Goal: Information Seeking & Learning: Learn about a topic

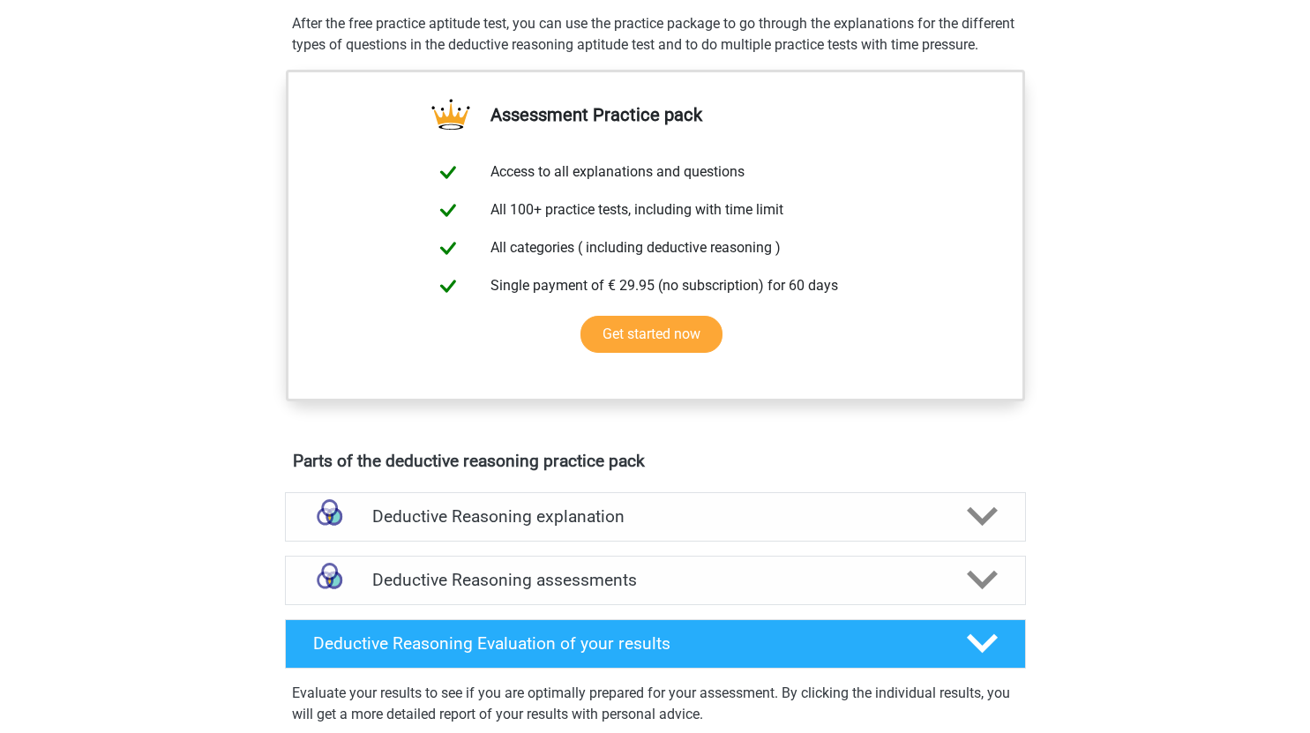
scroll to position [441, 0]
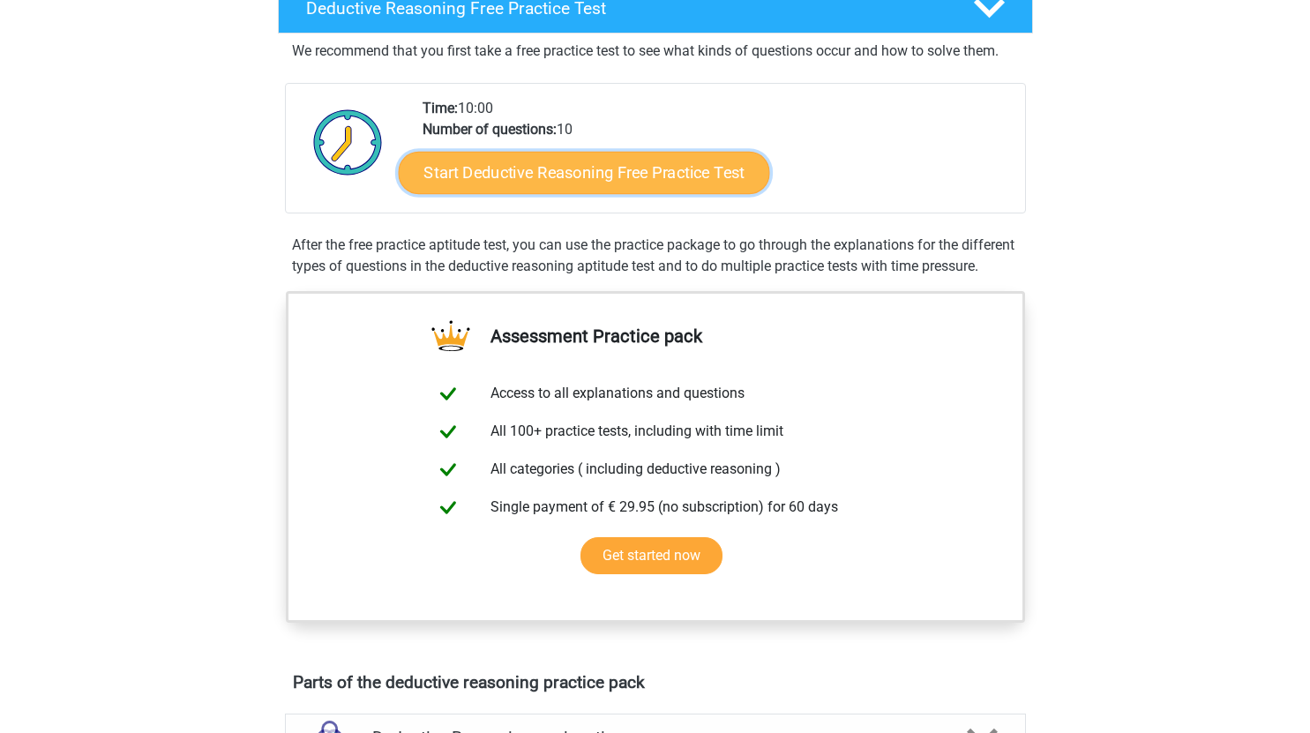
click at [685, 189] on link "Start Deductive Reasoning Free Practice Test" at bounding box center [583, 172] width 371 height 42
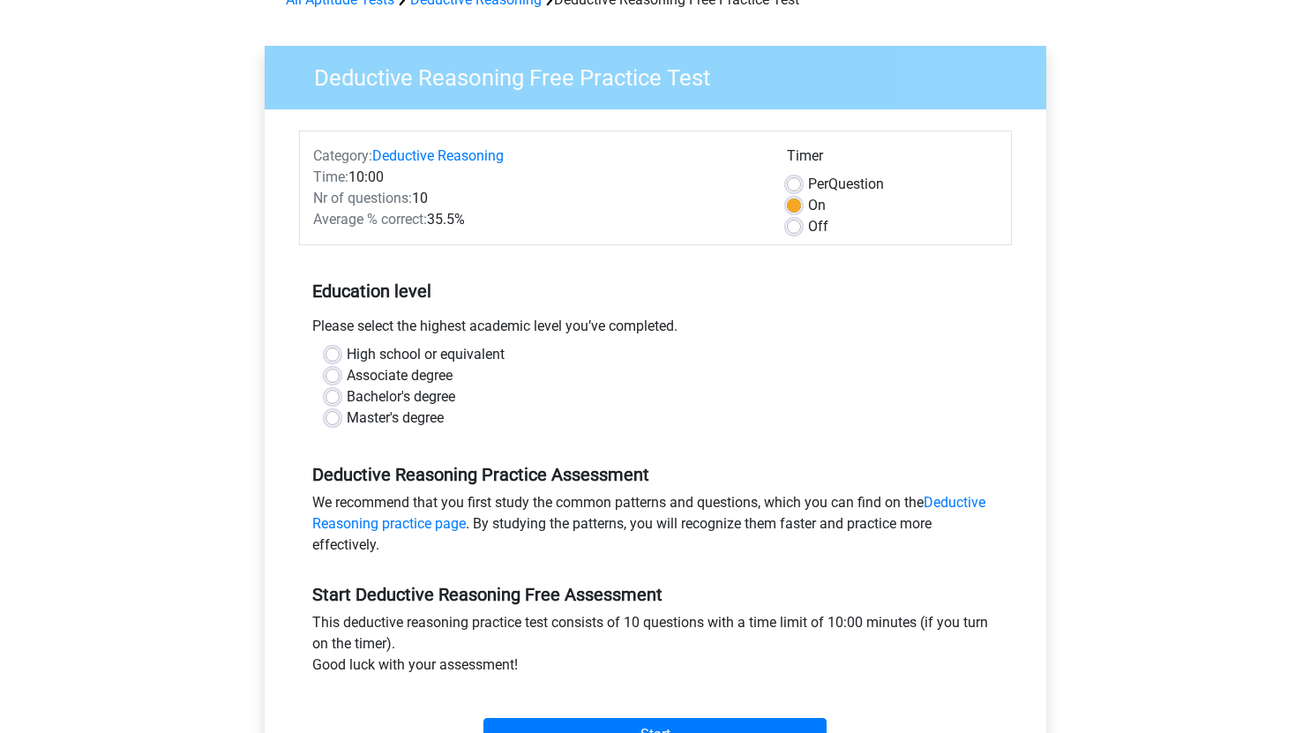
scroll to position [176, 0]
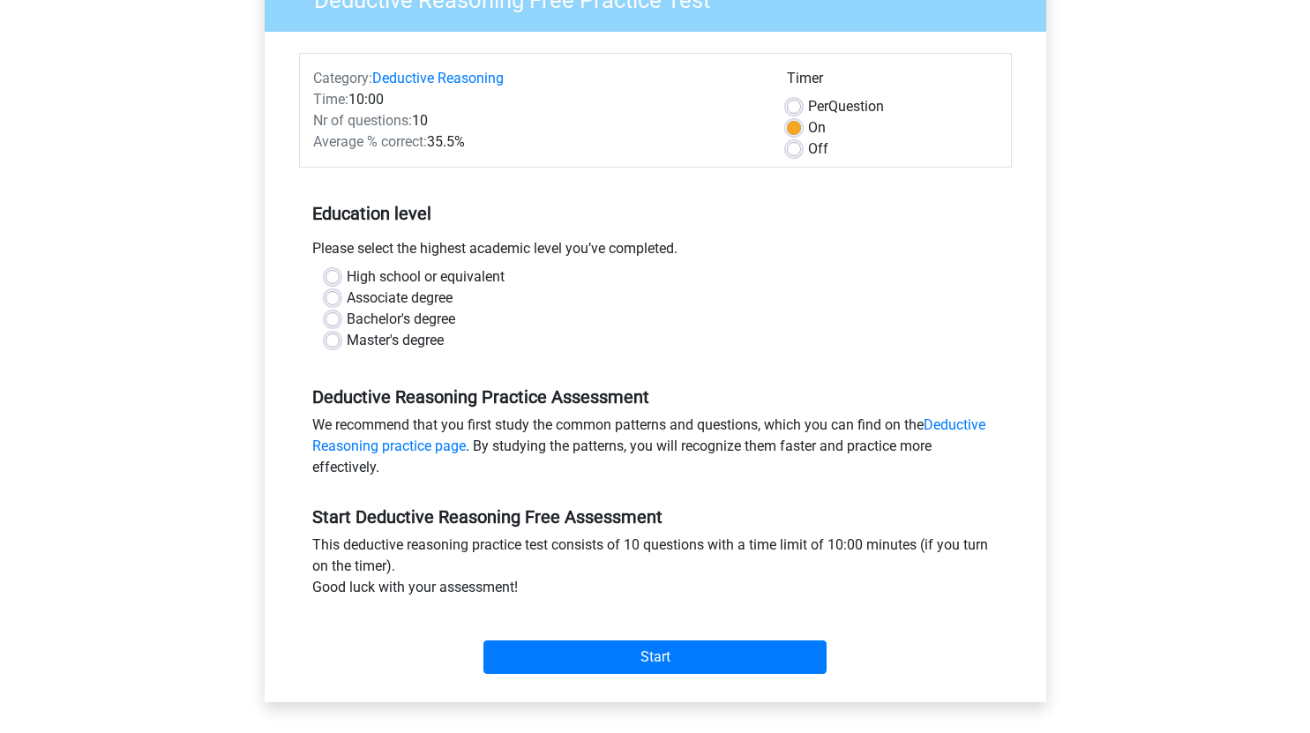
click at [408, 341] on label "Master's degree" at bounding box center [395, 340] width 97 height 21
click at [340, 341] on input "Master's degree" at bounding box center [332, 339] width 14 height 18
radio input "true"
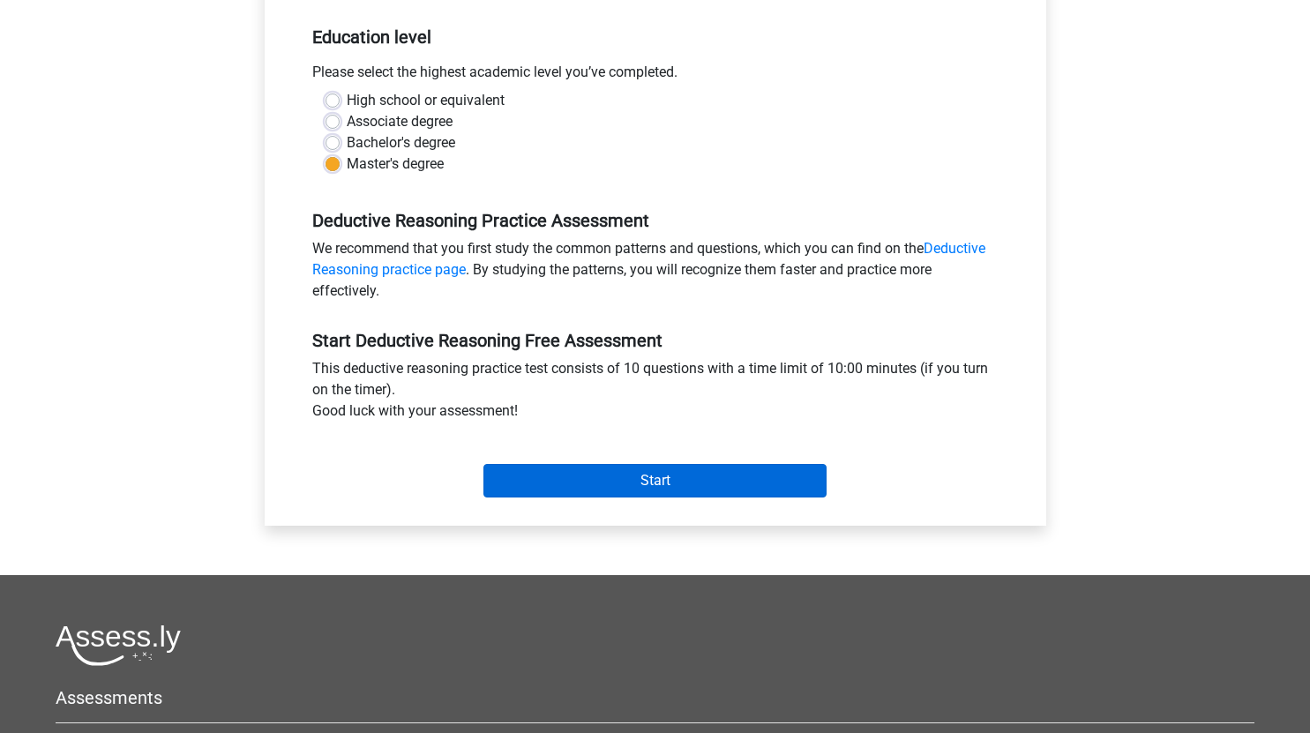
drag, startPoint x: 701, startPoint y: 506, endPoint x: 698, endPoint y: 493, distance: 13.5
click at [701, 505] on div "Category: Deductive Reasoning Time: 10:00 Nr of questions: 10 Average % correct…" at bounding box center [655, 190] width 755 height 670
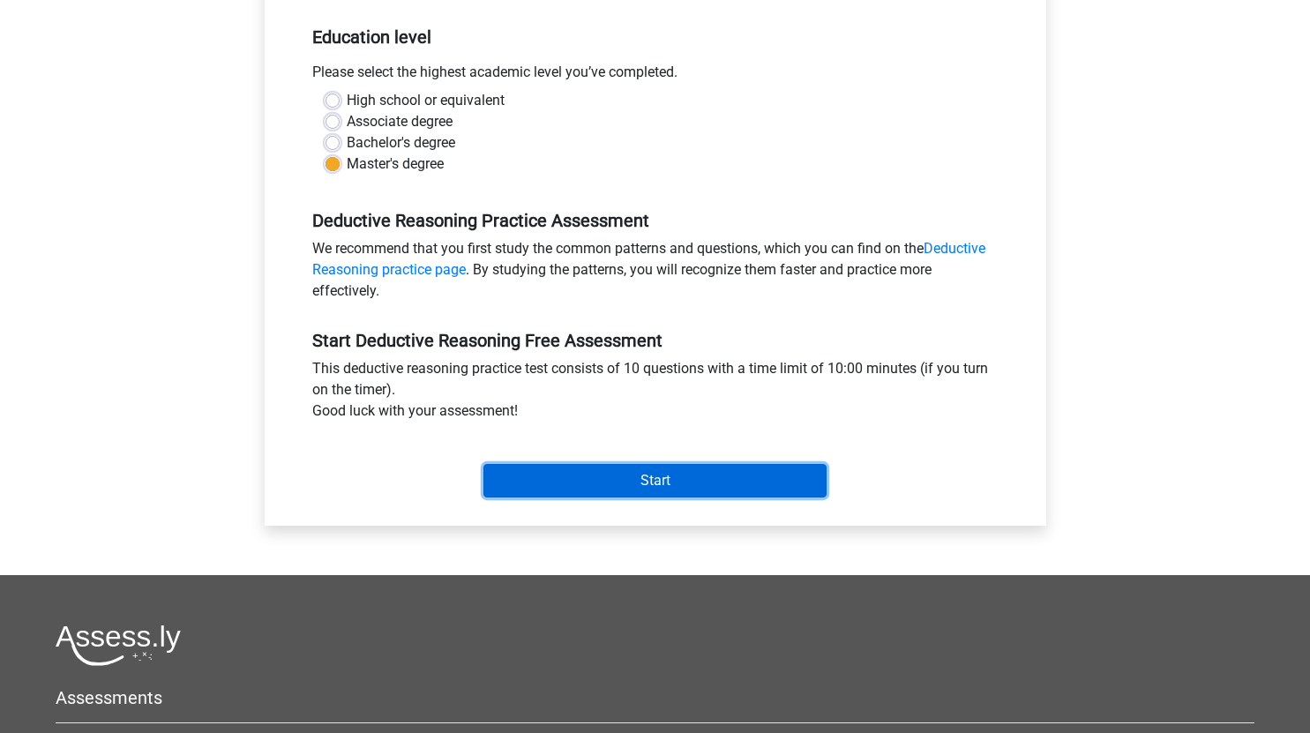
click at [694, 482] on input "Start" at bounding box center [654, 481] width 343 height 34
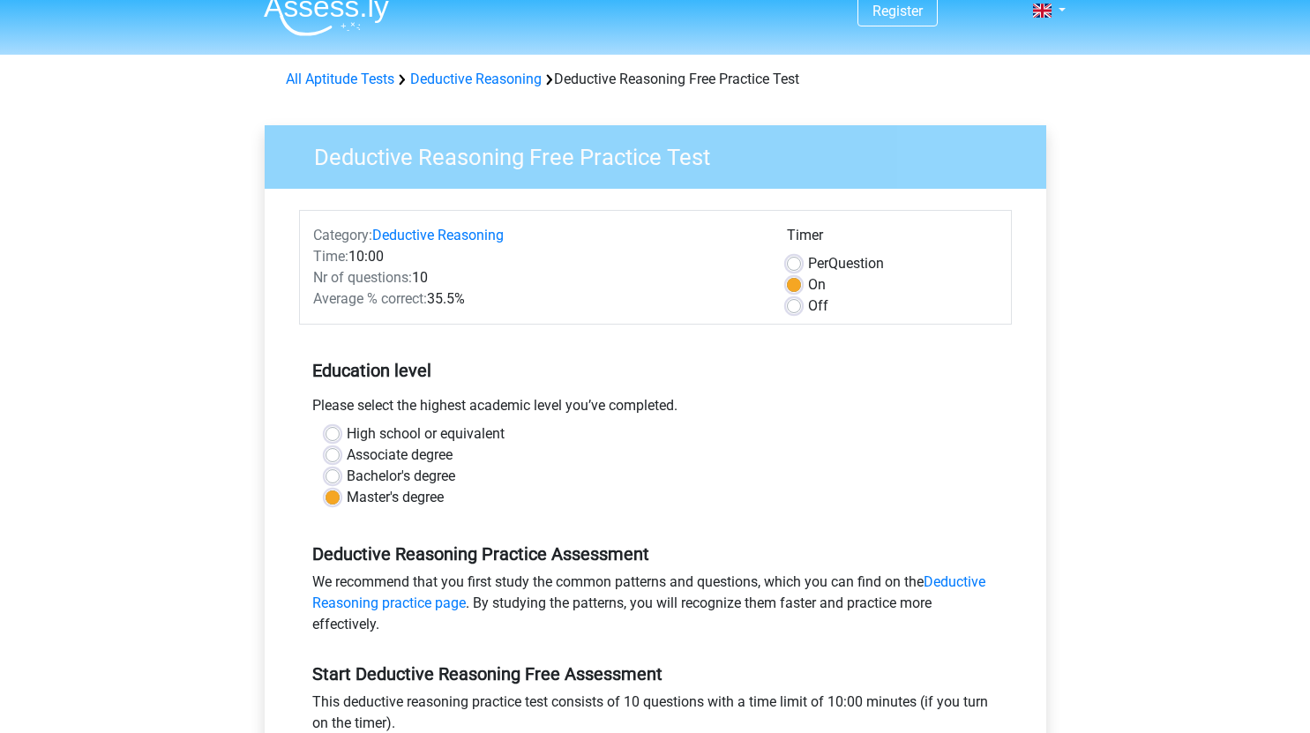
scroll to position [0, 0]
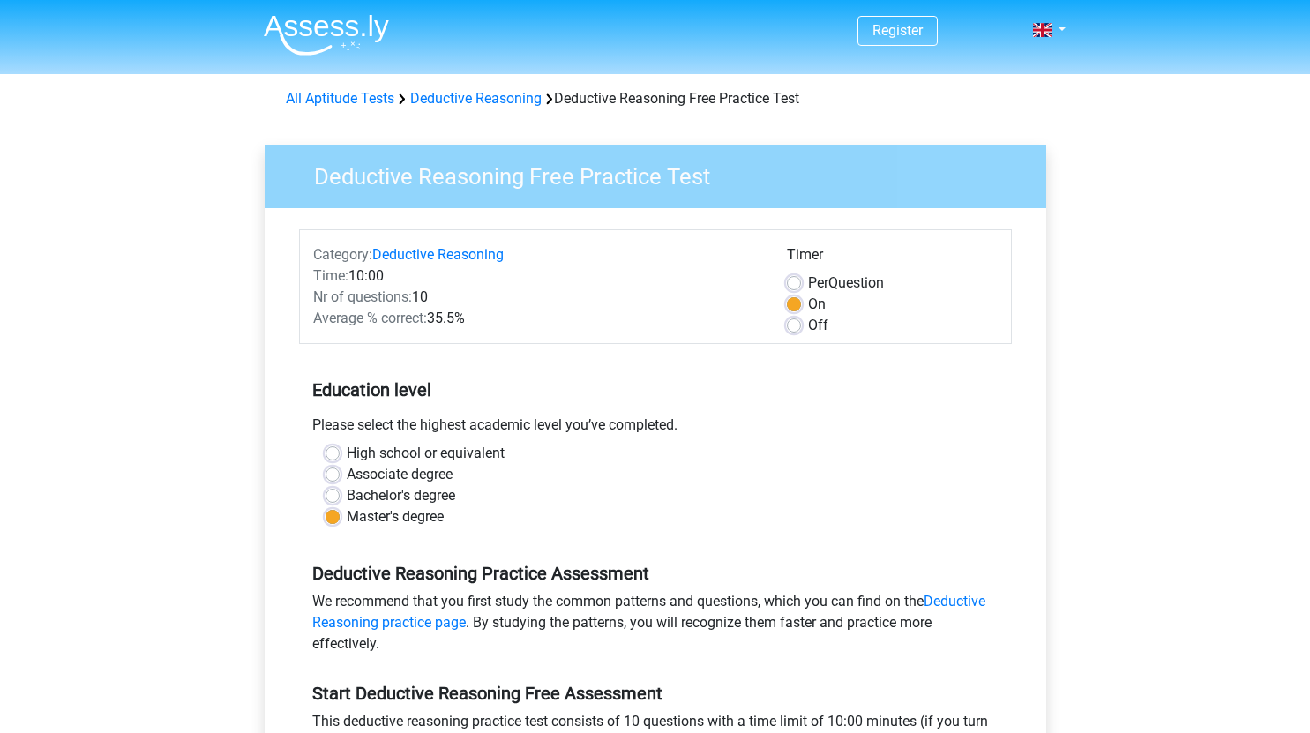
click at [808, 321] on label "Off" at bounding box center [818, 325] width 20 height 21
click at [798, 321] on input "Off" at bounding box center [794, 324] width 14 height 18
radio input "true"
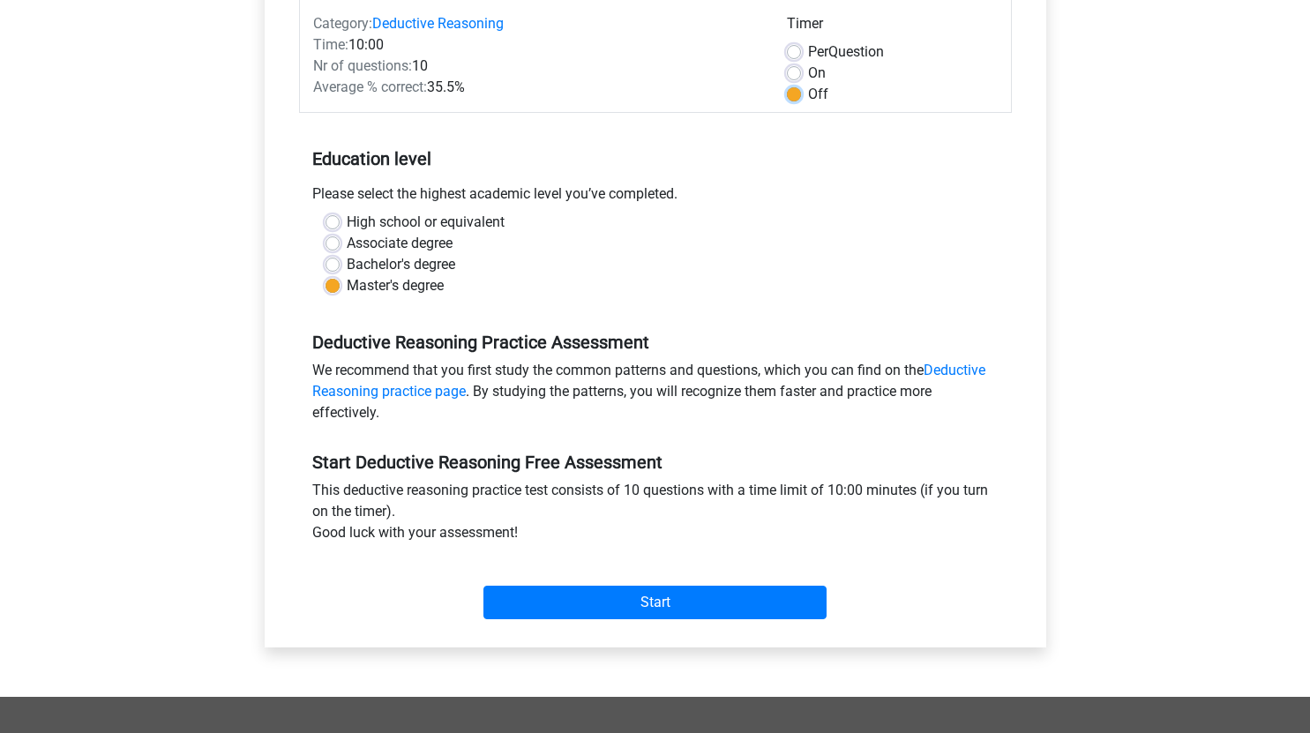
scroll to position [353, 0]
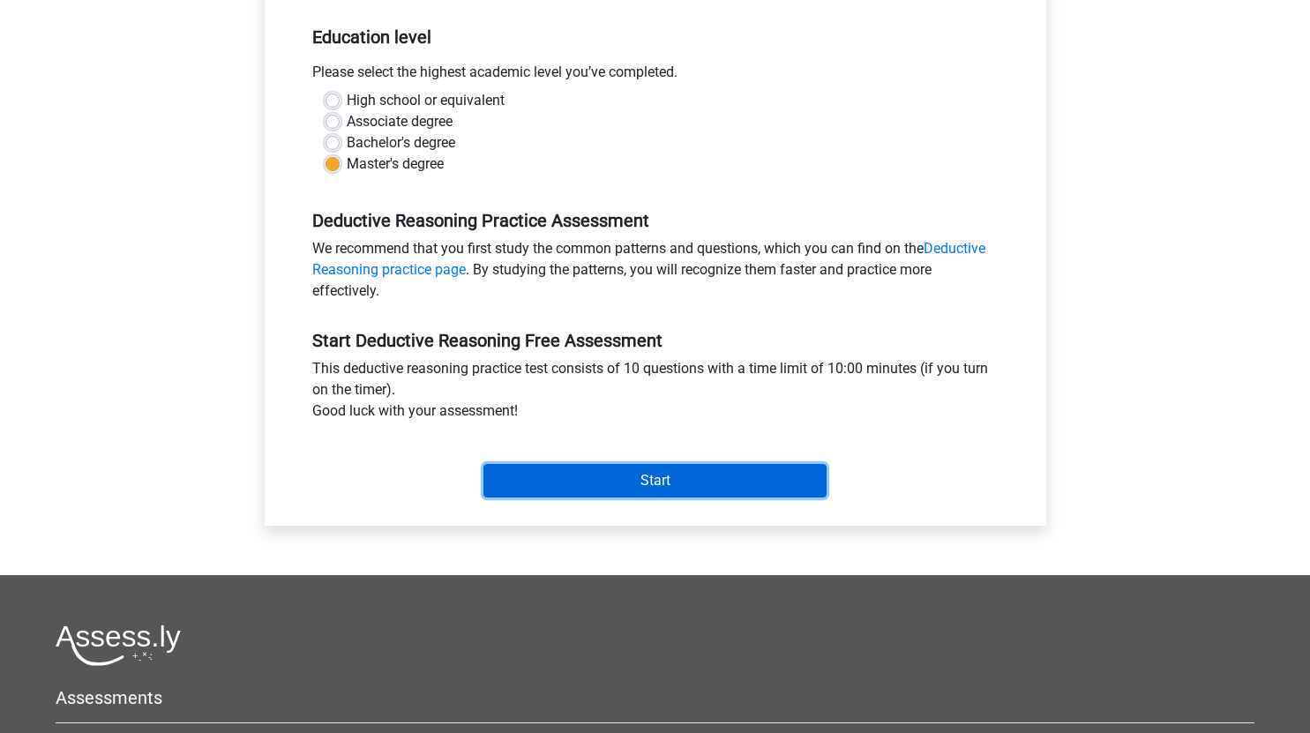
click at [721, 482] on input "Start" at bounding box center [654, 481] width 343 height 34
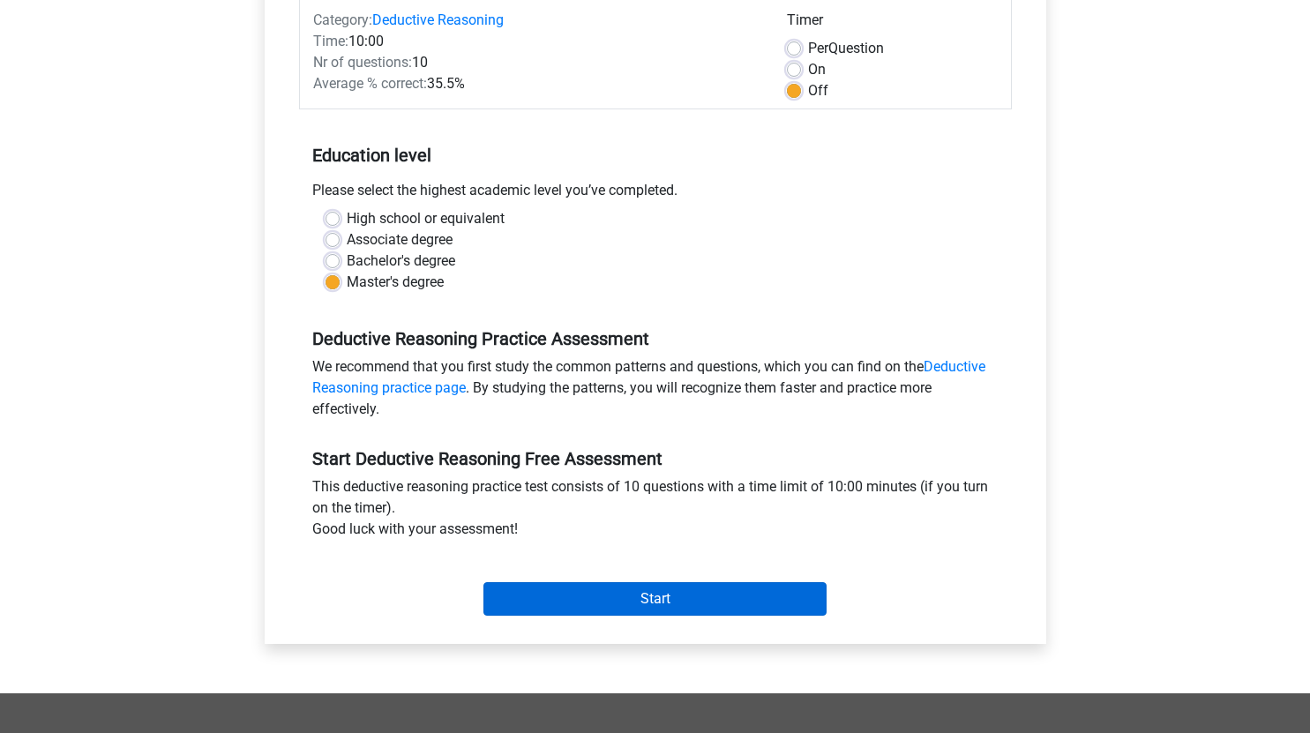
scroll to position [176, 0]
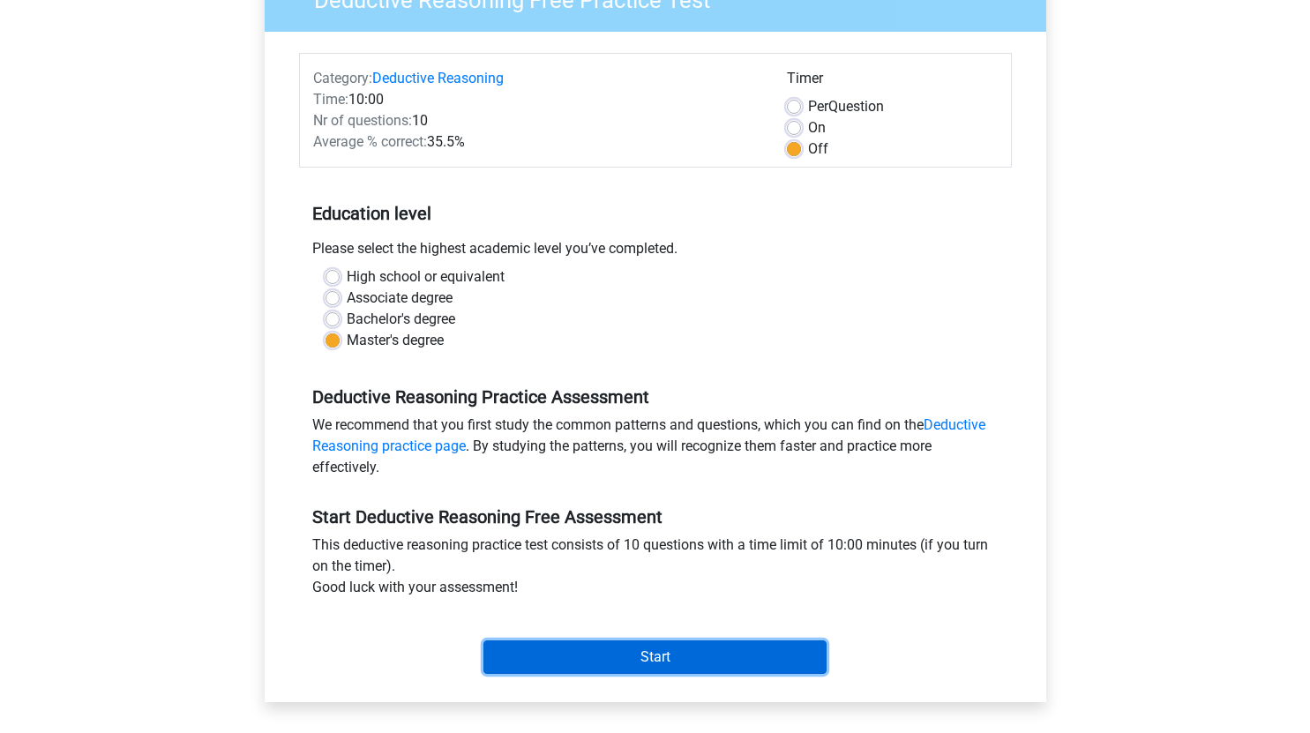
click at [670, 642] on input "Start" at bounding box center [654, 657] width 343 height 34
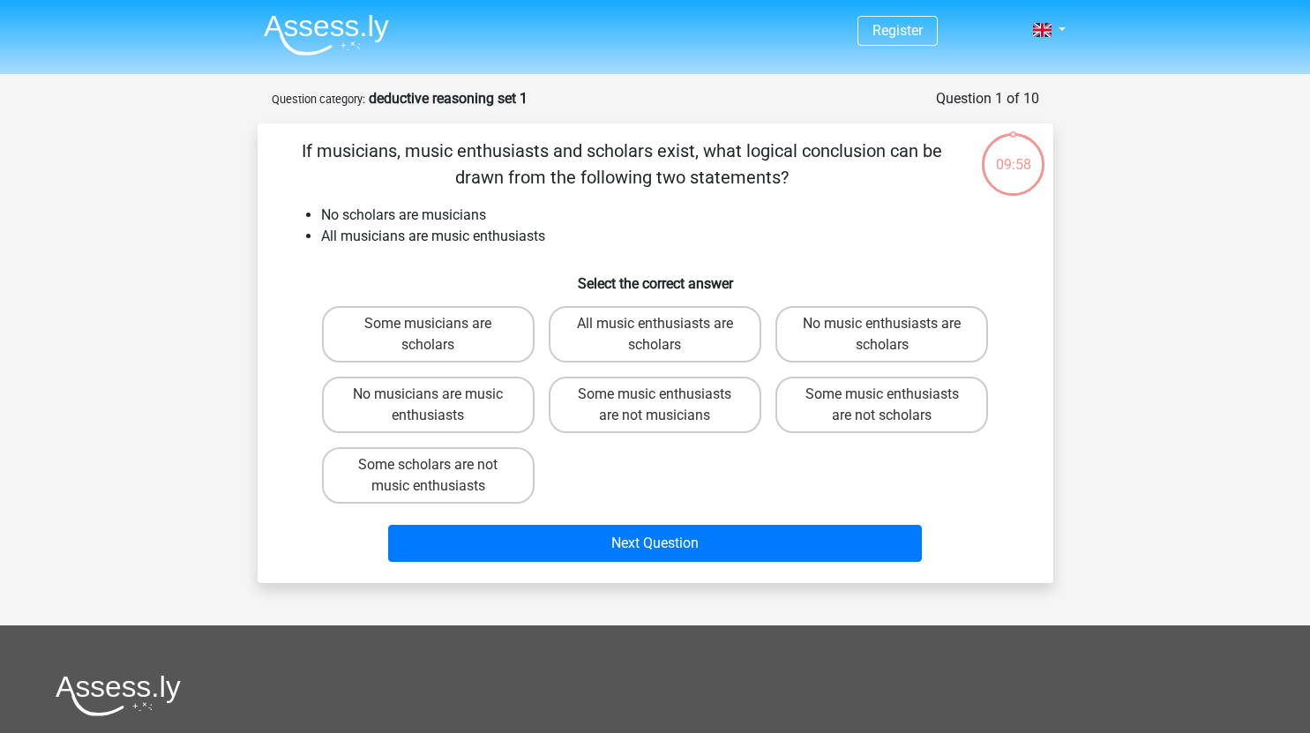
click at [1019, 168] on div "09:58" at bounding box center [1013, 153] width 66 height 44
click at [591, 350] on label "All music enthusiasts are scholars" at bounding box center [655, 334] width 213 height 56
click at [654, 335] on input "All music enthusiasts are scholars" at bounding box center [659, 329] width 11 height 11
radio input "true"
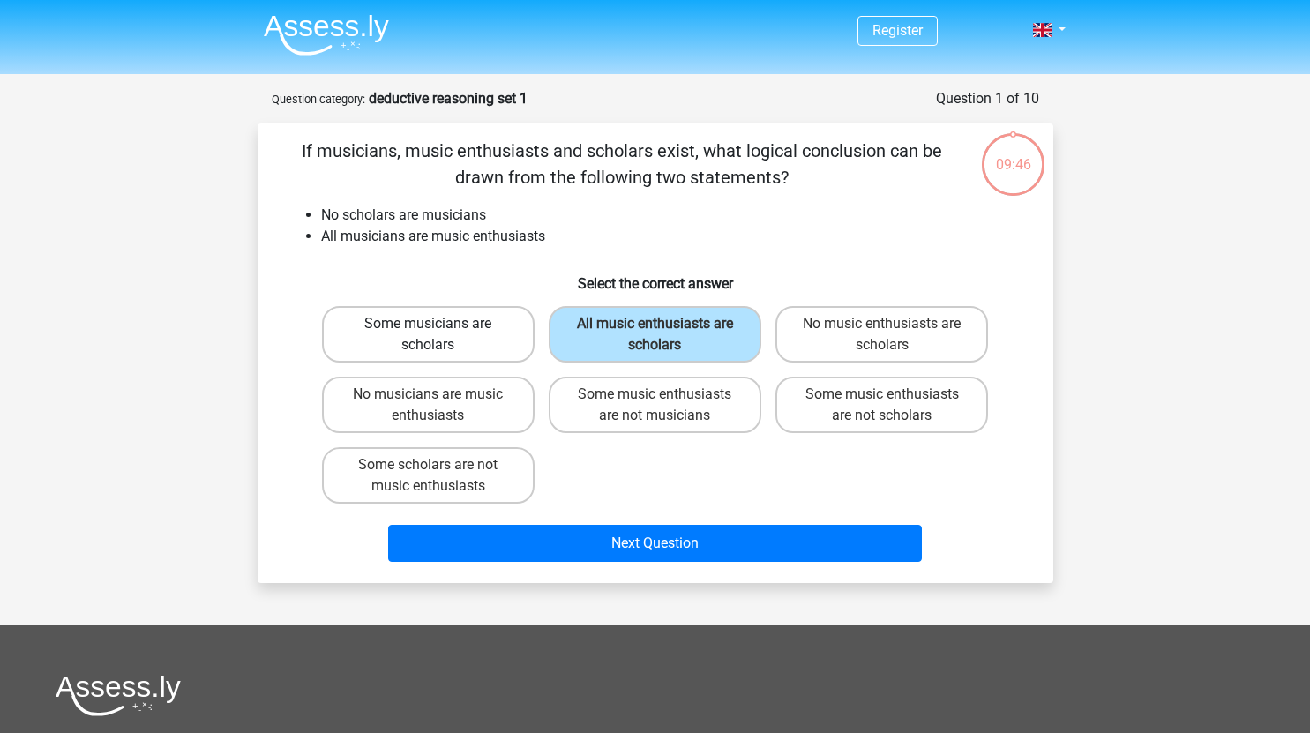
click at [482, 327] on label "Some musicians are scholars" at bounding box center [428, 334] width 213 height 56
click at [439, 327] on input "Some musicians are scholars" at bounding box center [433, 329] width 11 height 11
radio input "true"
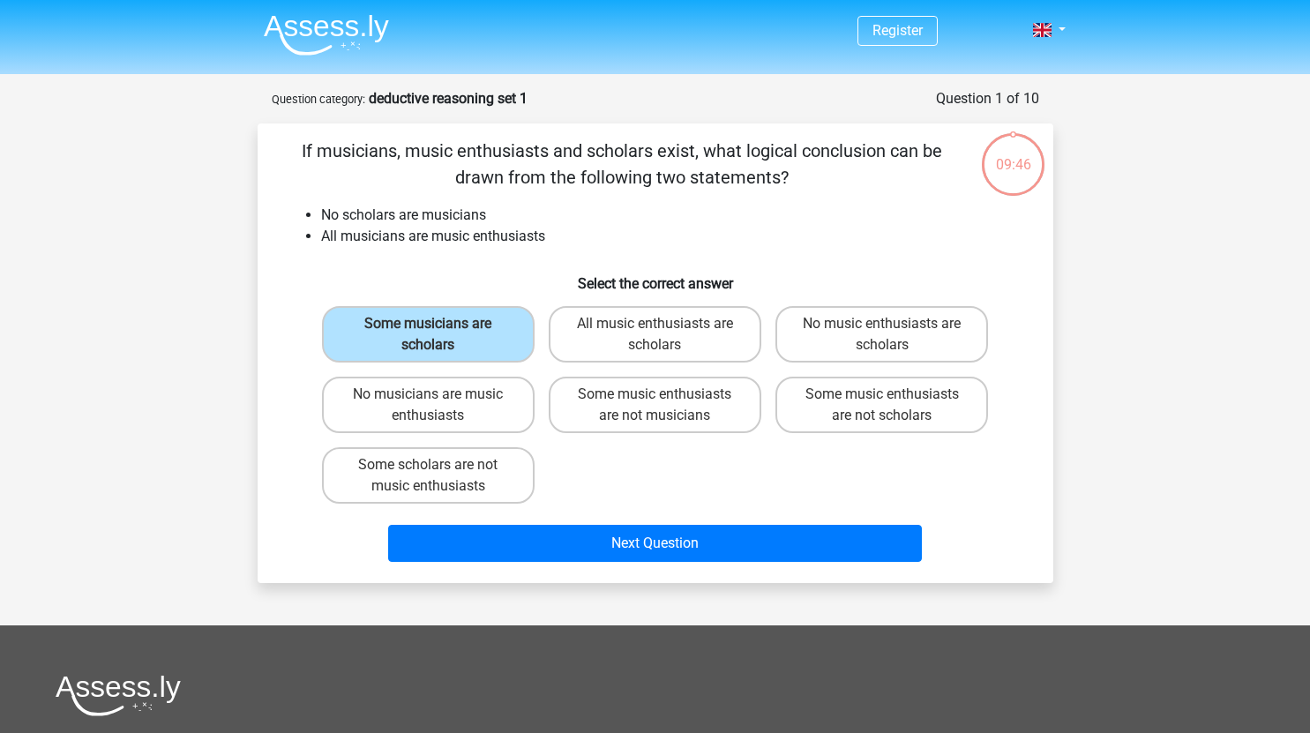
click at [642, 364] on div "All music enthusiasts are scholars" at bounding box center [655, 334] width 227 height 71
click at [684, 461] on div "Some musicians are scholars All music enthusiasts are scholars No music enthusi…" at bounding box center [655, 405] width 681 height 212
click at [638, 313] on label "All music enthusiasts are scholars" at bounding box center [655, 334] width 213 height 56
click at [654, 324] on input "All music enthusiasts are scholars" at bounding box center [659, 329] width 11 height 11
radio input "true"
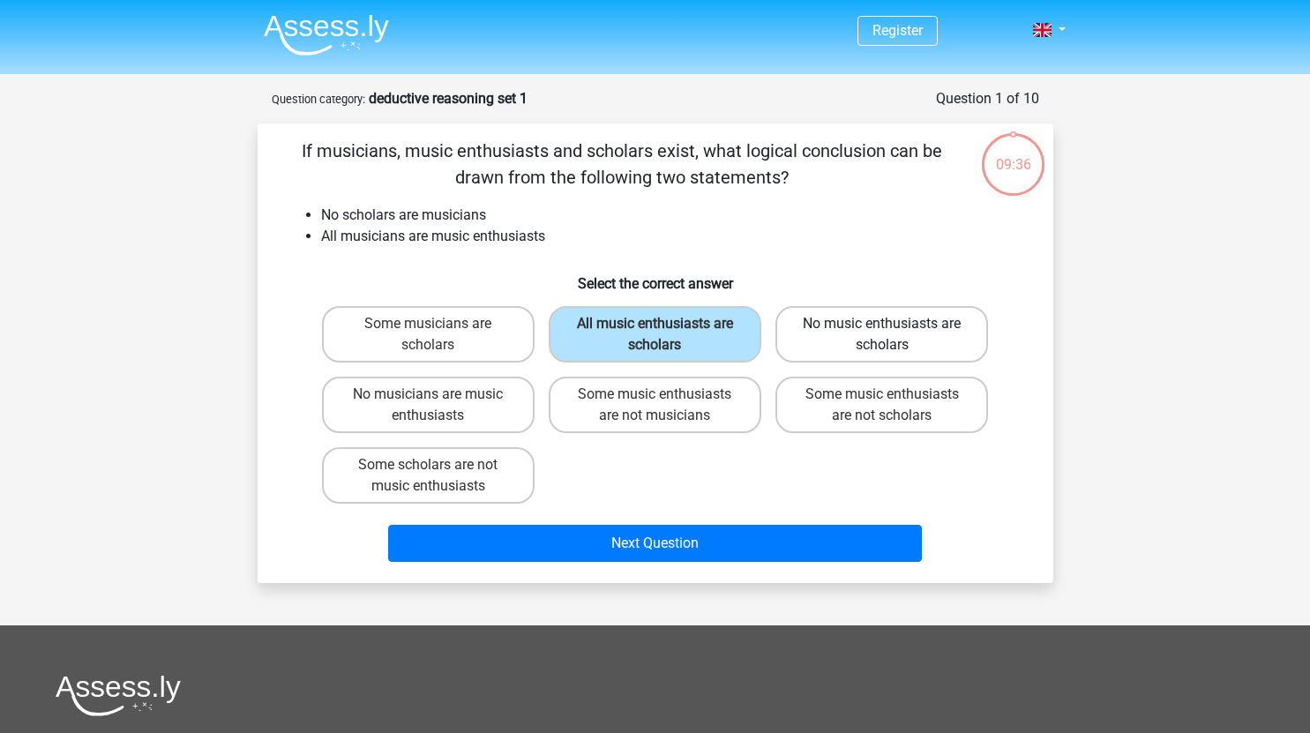
click at [885, 339] on label "No music enthusiasts are scholars" at bounding box center [881, 334] width 213 height 56
click at [885, 335] on input "No music enthusiasts are scholars" at bounding box center [887, 329] width 11 height 11
radio input "true"
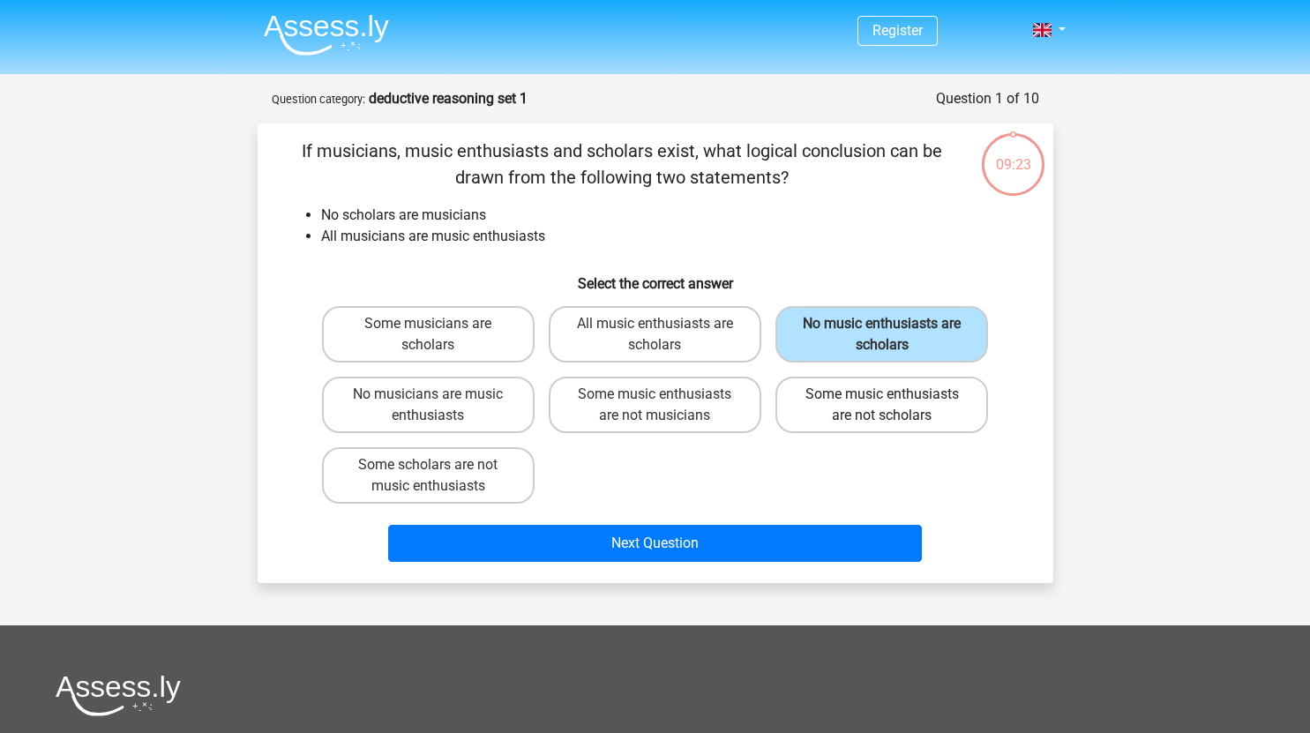
click at [875, 420] on label "Some music enthusiasts are not scholars" at bounding box center [881, 405] width 213 height 56
click at [882, 406] on input "Some music enthusiasts are not scholars" at bounding box center [887, 399] width 11 height 11
radio input "true"
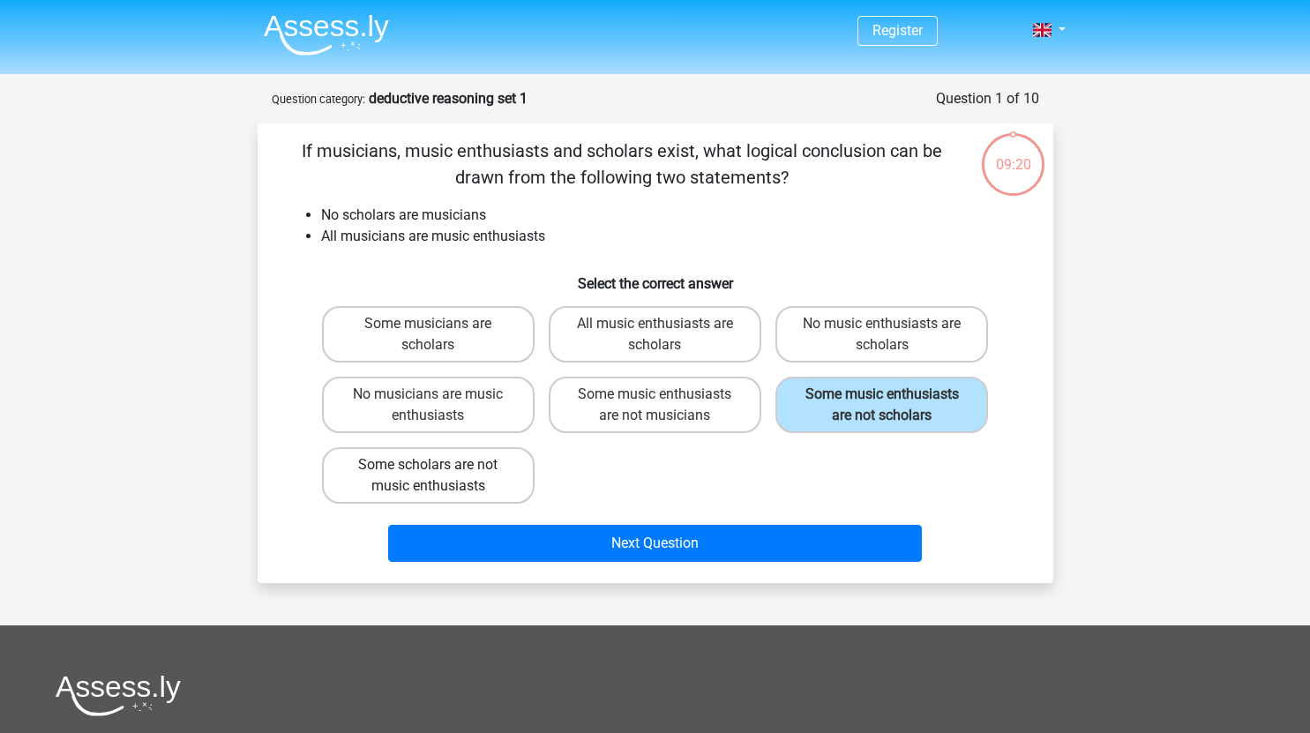
click at [510, 458] on label "Some scholars are not music enthusiasts" at bounding box center [428, 475] width 213 height 56
click at [439, 465] on input "Some scholars are not music enthusiasts" at bounding box center [433, 470] width 11 height 11
radio input "true"
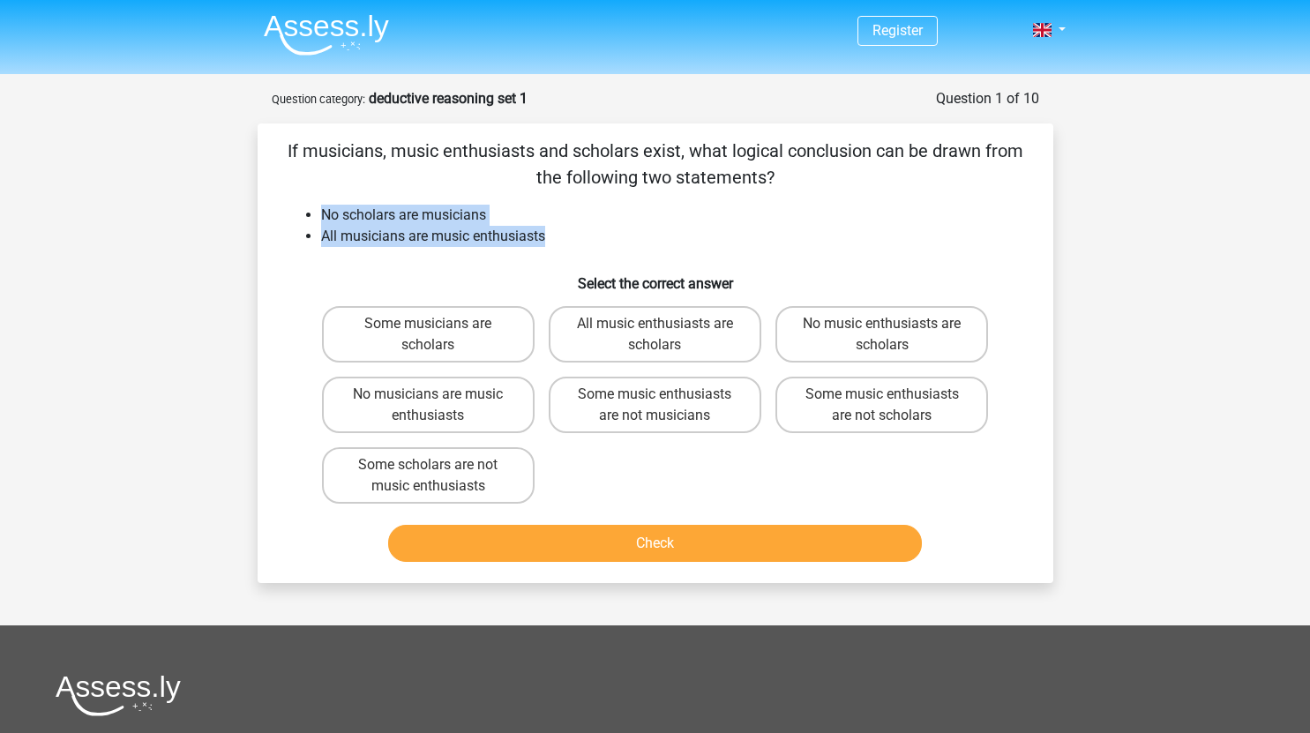
drag, startPoint x: 310, startPoint y: 215, endPoint x: 565, endPoint y: 228, distance: 255.2
click at [565, 228] on ul "No scholars are musicians All musicians are music enthusiasts" at bounding box center [655, 226] width 739 height 42
click at [490, 225] on li "No scholars are musicians" at bounding box center [673, 215] width 704 height 21
click at [854, 357] on label "No music enthusiasts are scholars" at bounding box center [881, 334] width 213 height 56
click at [882, 335] on input "No music enthusiasts are scholars" at bounding box center [887, 329] width 11 height 11
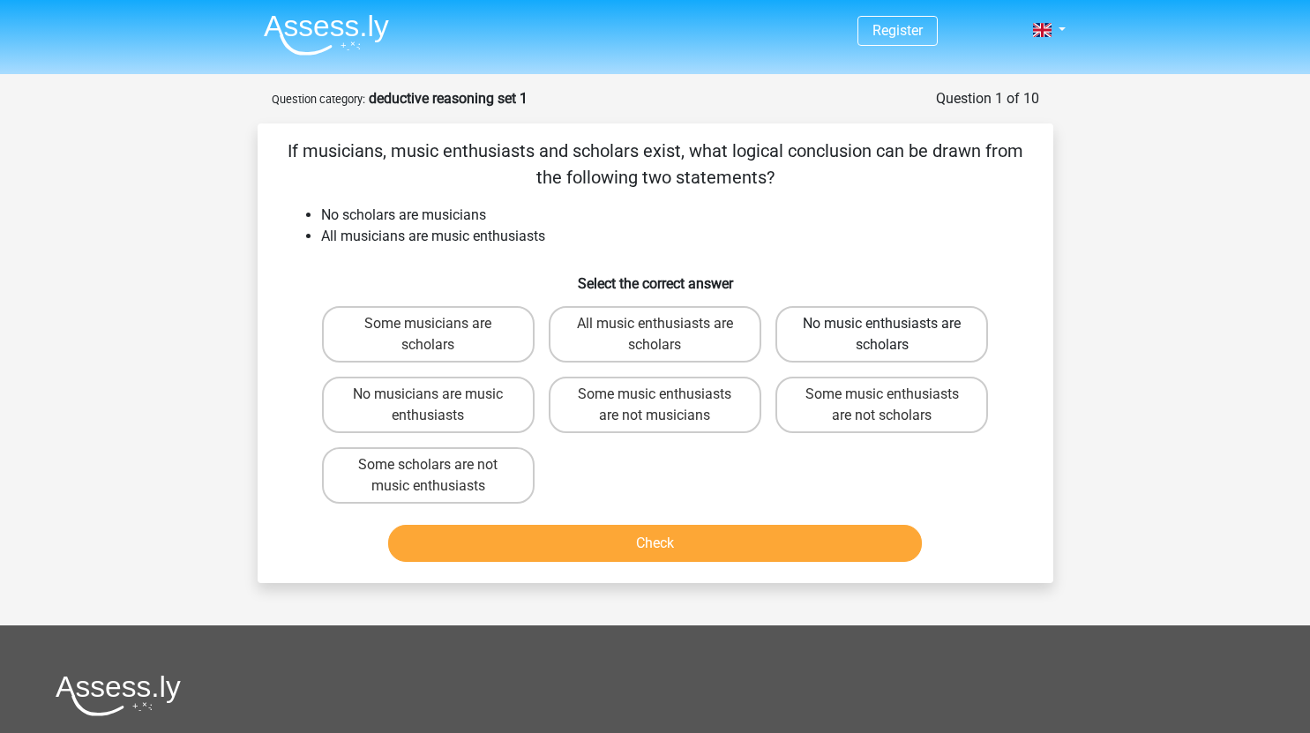
radio input "true"
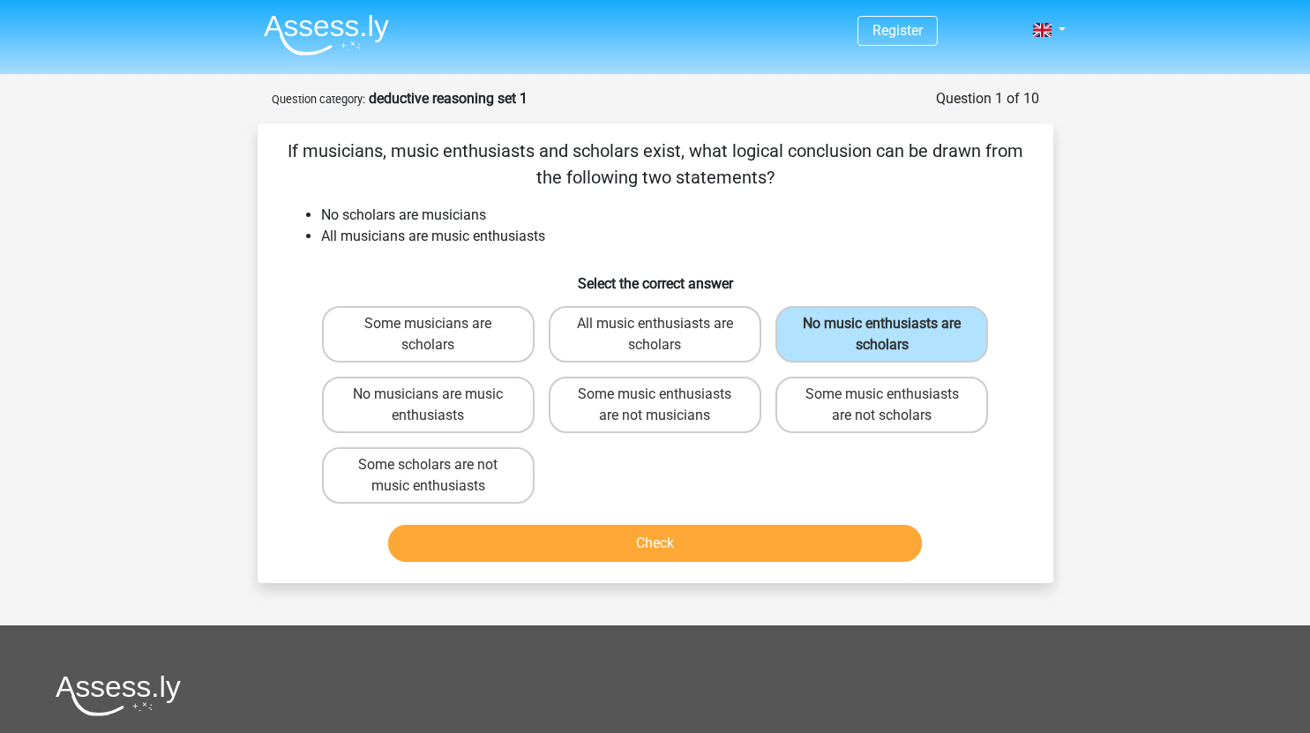
click at [662, 564] on div "Check" at bounding box center [655, 547] width 681 height 44
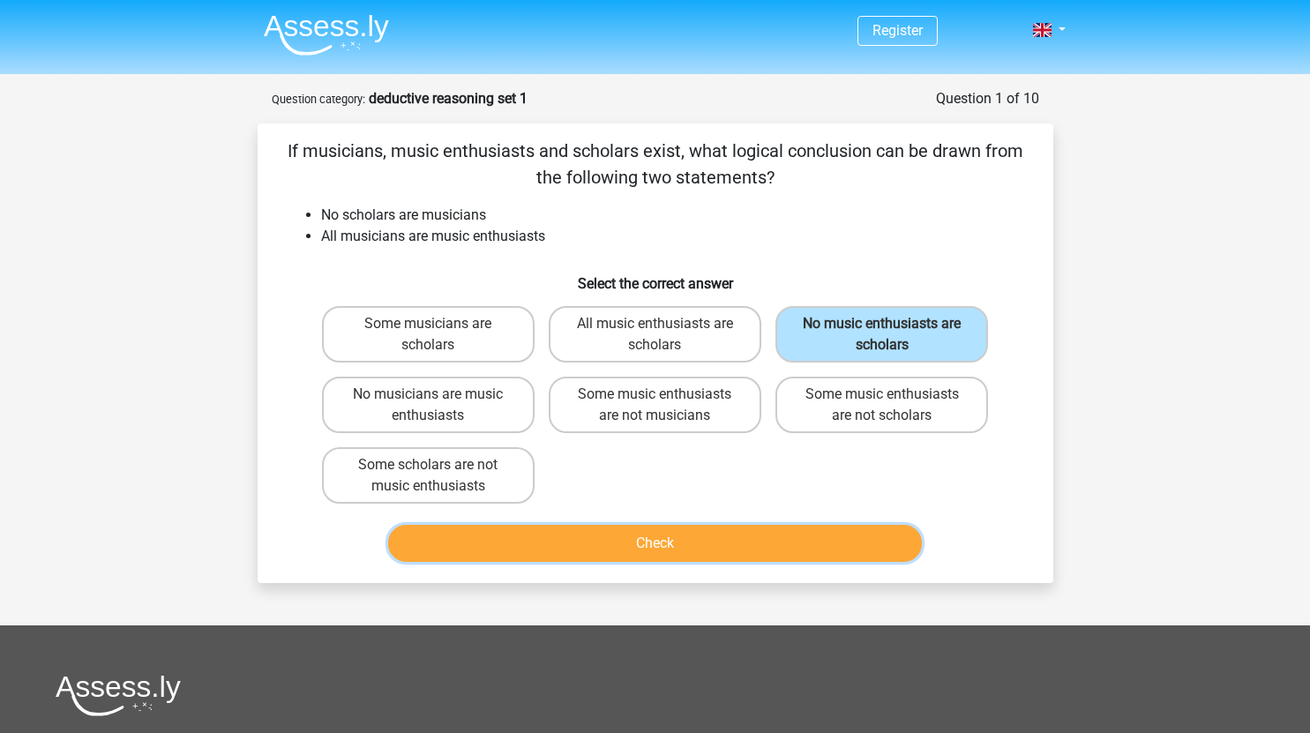
click at [675, 549] on button "Check" at bounding box center [655, 543] width 534 height 37
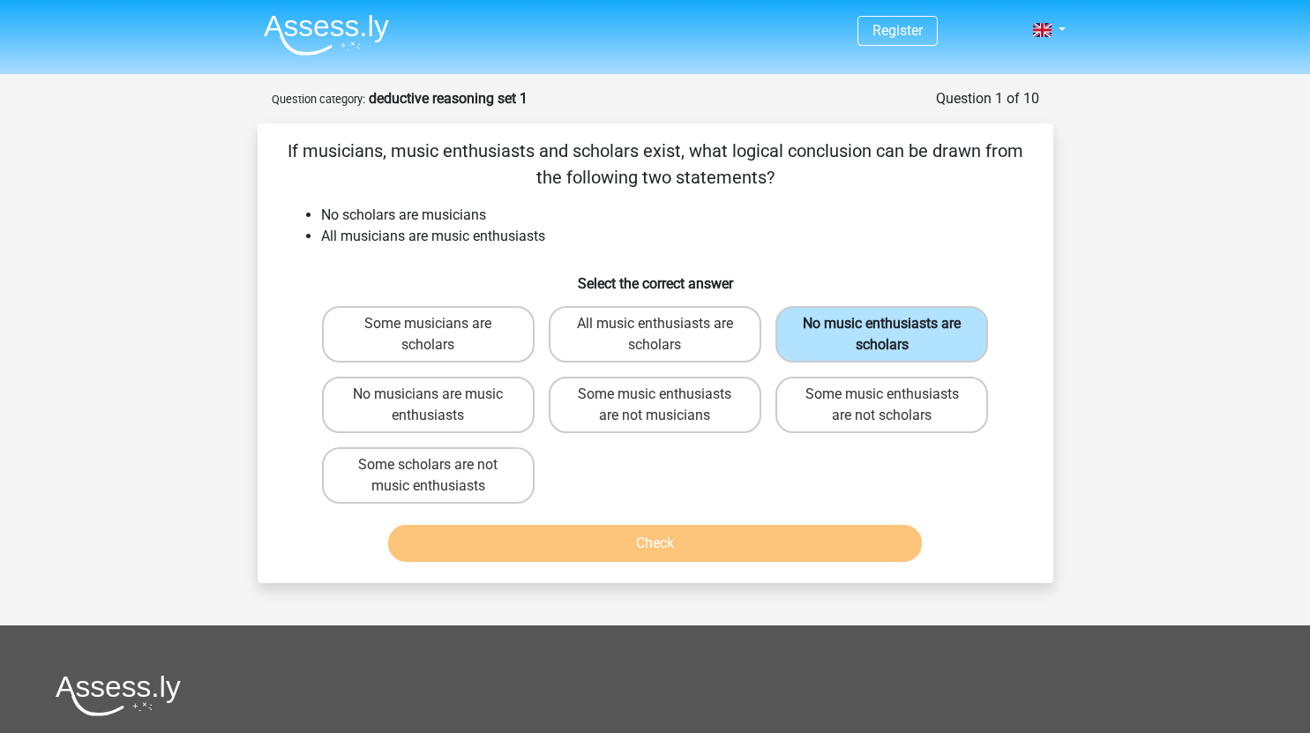
click at [846, 347] on label "No music enthusiasts are scholars" at bounding box center [881, 334] width 213 height 56
click at [882, 335] on input "No music enthusiasts are scholars" at bounding box center [887, 329] width 11 height 11
click at [687, 308] on label "All music enthusiasts are scholars" at bounding box center [655, 334] width 213 height 56
click at [666, 324] on input "All music enthusiasts are scholars" at bounding box center [659, 329] width 11 height 11
radio input "true"
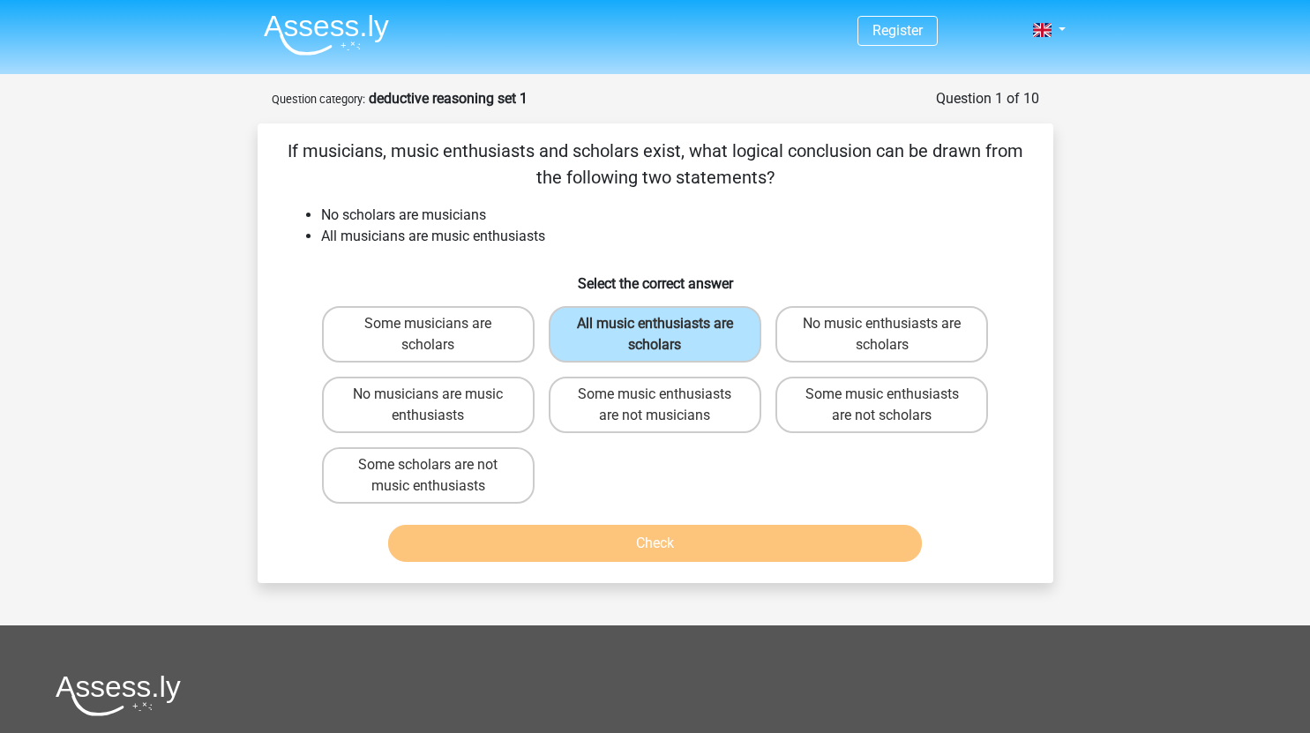
click at [682, 364] on div "All music enthusiasts are scholars" at bounding box center [655, 334] width 227 height 71
click at [827, 353] on label "No music enthusiasts are scholars" at bounding box center [881, 334] width 213 height 56
click at [882, 335] on input "No music enthusiasts are scholars" at bounding box center [887, 329] width 11 height 11
radio input "true"
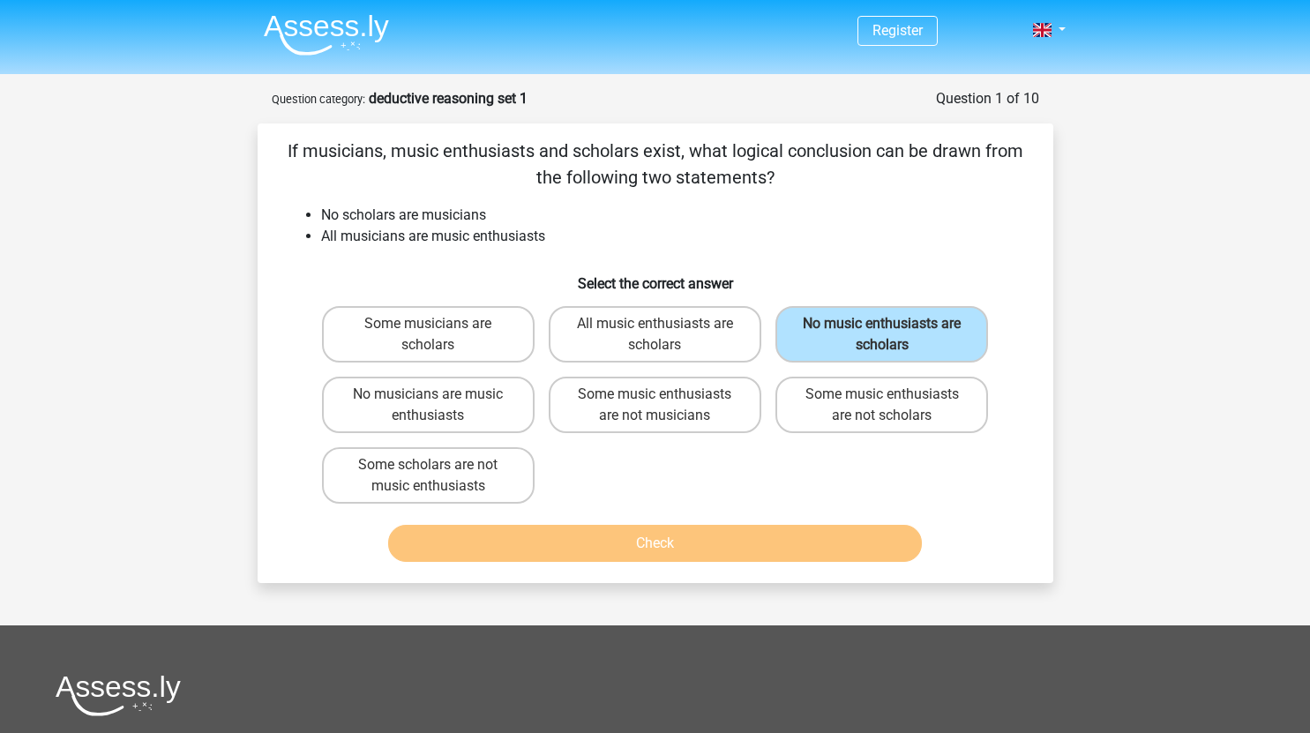
click at [713, 567] on div "Check" at bounding box center [655, 547] width 681 height 44
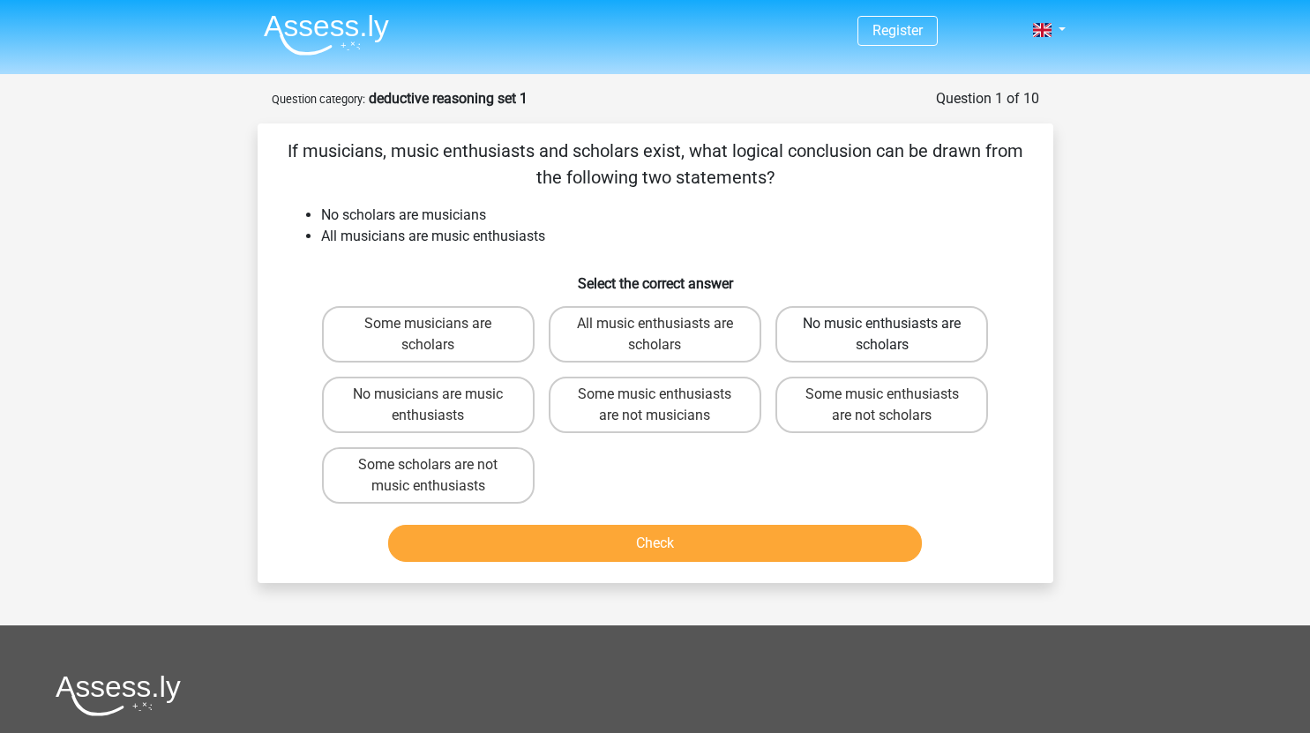
click at [910, 341] on label "No music enthusiasts are scholars" at bounding box center [881, 334] width 213 height 56
click at [893, 335] on input "No music enthusiasts are scholars" at bounding box center [887, 329] width 11 height 11
radio input "true"
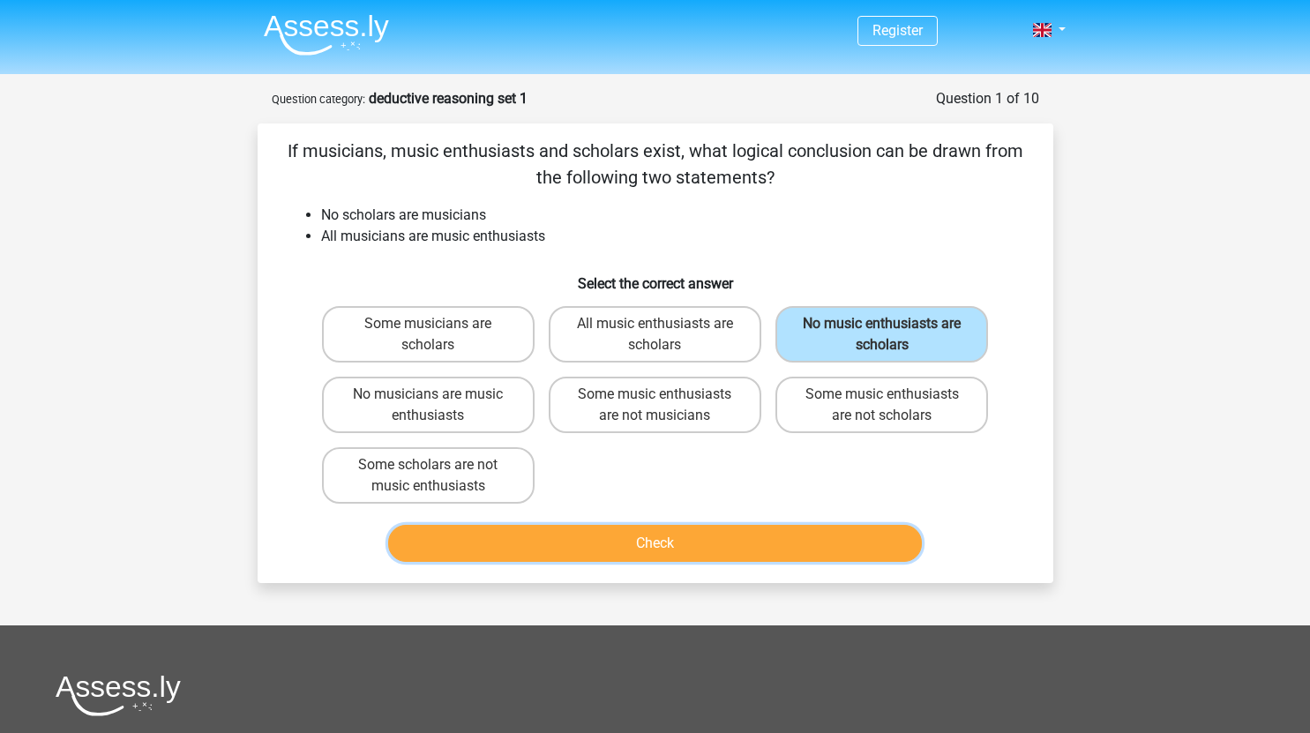
click at [812, 532] on button "Check" at bounding box center [655, 543] width 534 height 37
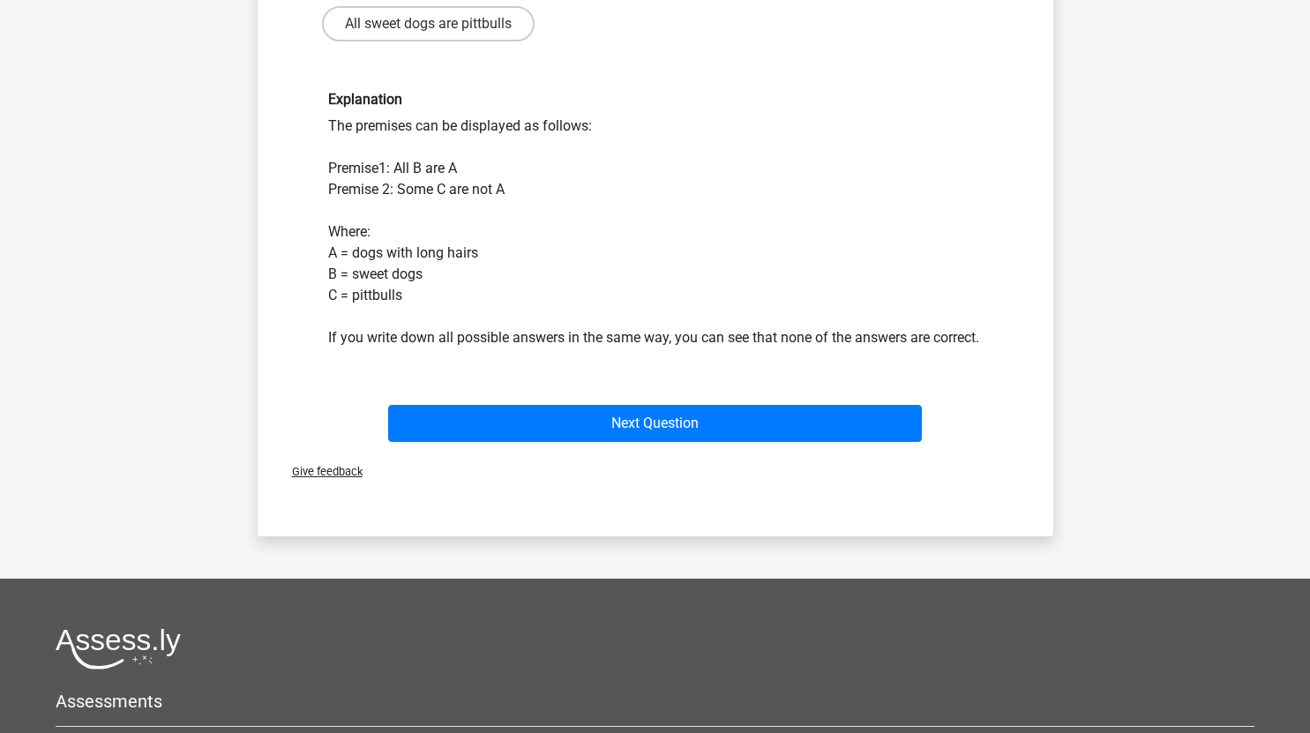
scroll to position [176, 0]
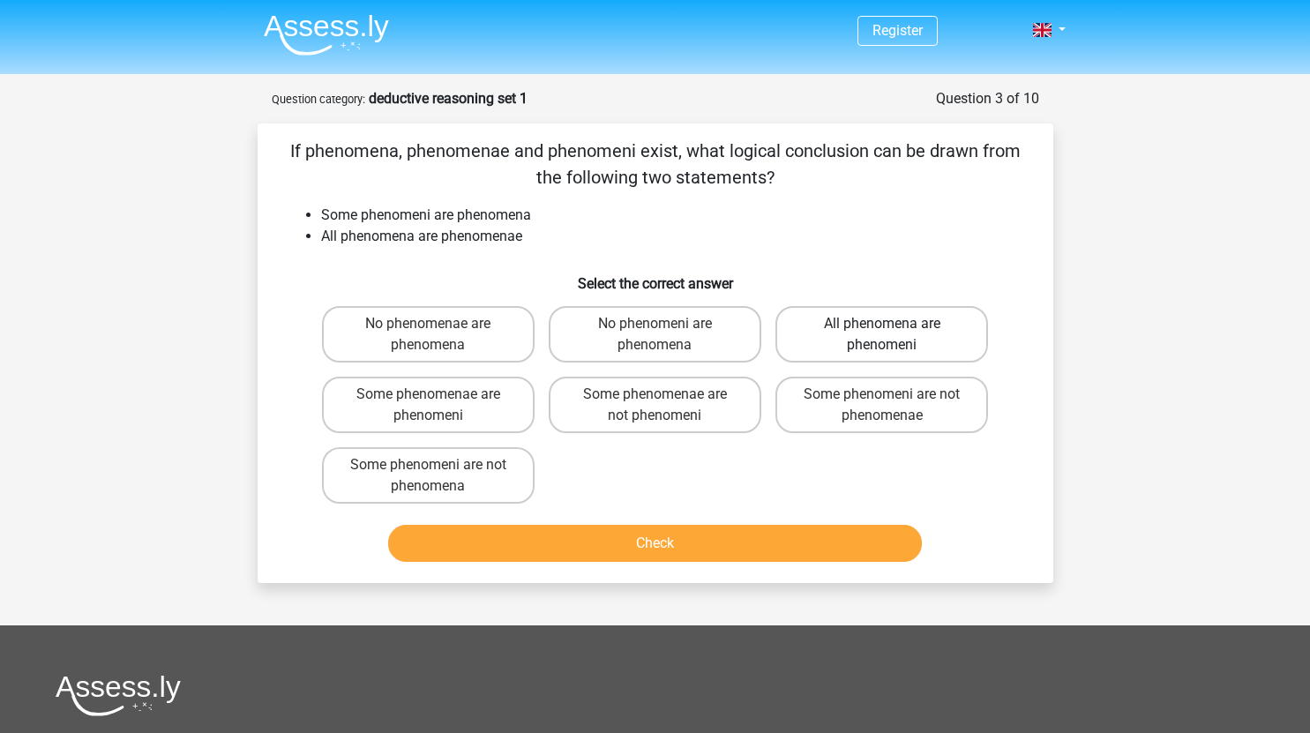
click at [937, 321] on label "All phenomena are phenomeni" at bounding box center [881, 334] width 213 height 56
click at [893, 324] on input "All phenomena are phenomeni" at bounding box center [887, 329] width 11 height 11
radio input "true"
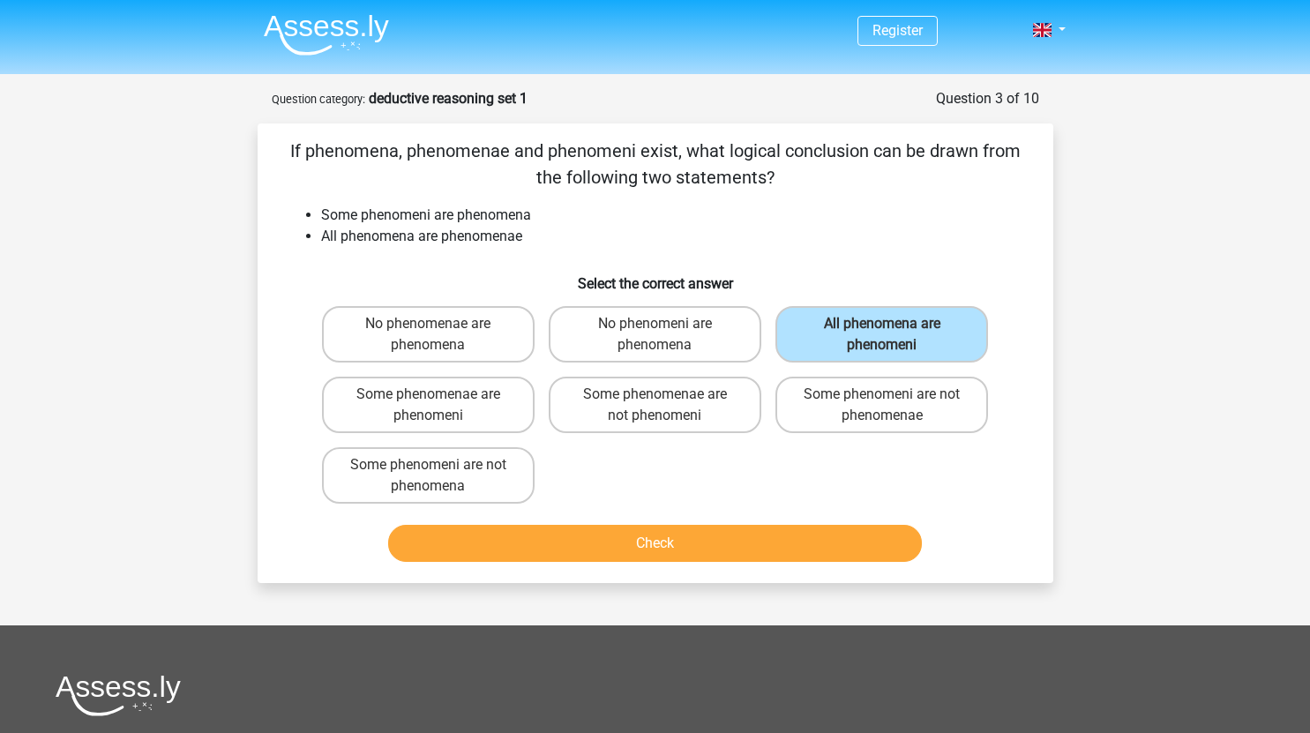
click at [556, 306] on div "No phenomeni are phenomena" at bounding box center [655, 334] width 213 height 56
click at [486, 329] on label "No phenomenae are phenomena" at bounding box center [428, 334] width 213 height 56
click at [439, 329] on input "No phenomenae are phenomena" at bounding box center [433, 329] width 11 height 11
radio input "true"
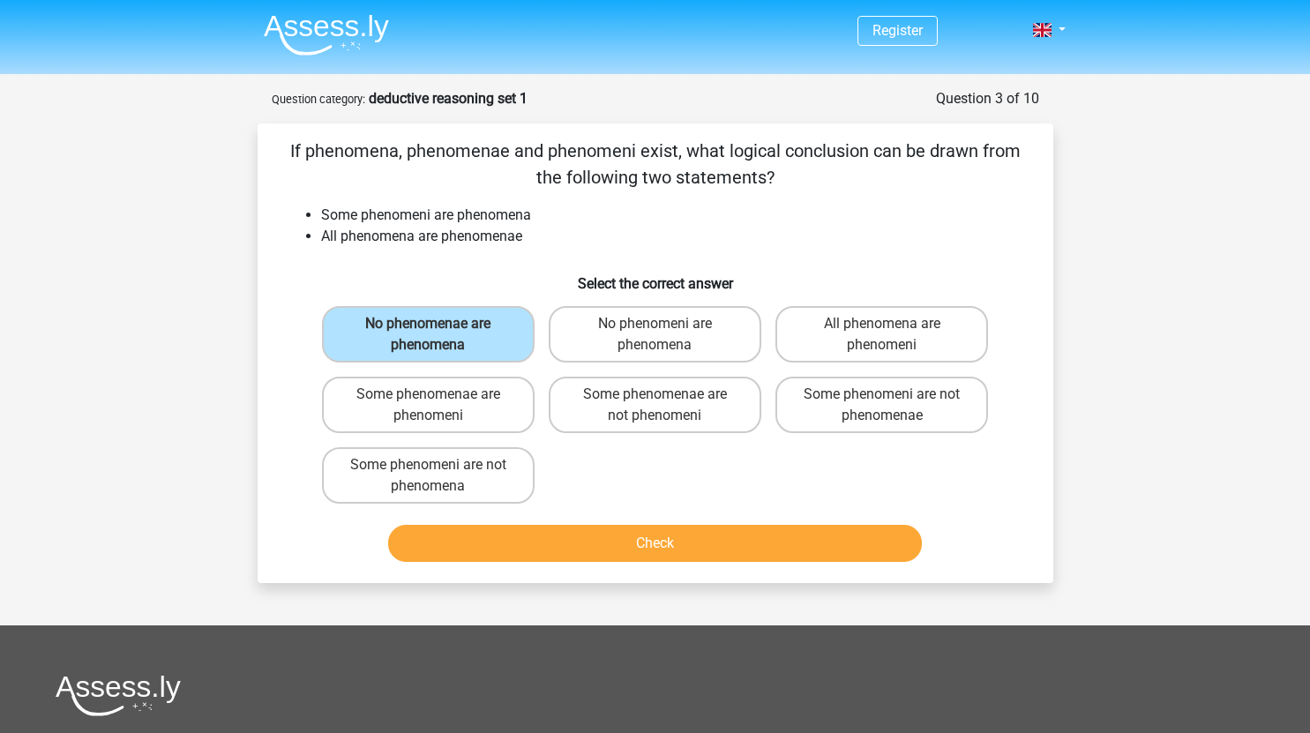
click at [1005, 87] on div "Register Nederlands English" at bounding box center [655, 545] width 1310 height 1091
click at [980, 97] on div "Question 3 of 10" at bounding box center [987, 98] width 103 height 21
click at [522, 90] on div "Question 3 of 10 Question category: deductive reasoning set 1" at bounding box center [655, 98] width 767 height 21
click at [420, 90] on div "Question 3 of 10 Question category: deductive reasoning set 1" at bounding box center [655, 98] width 767 height 21
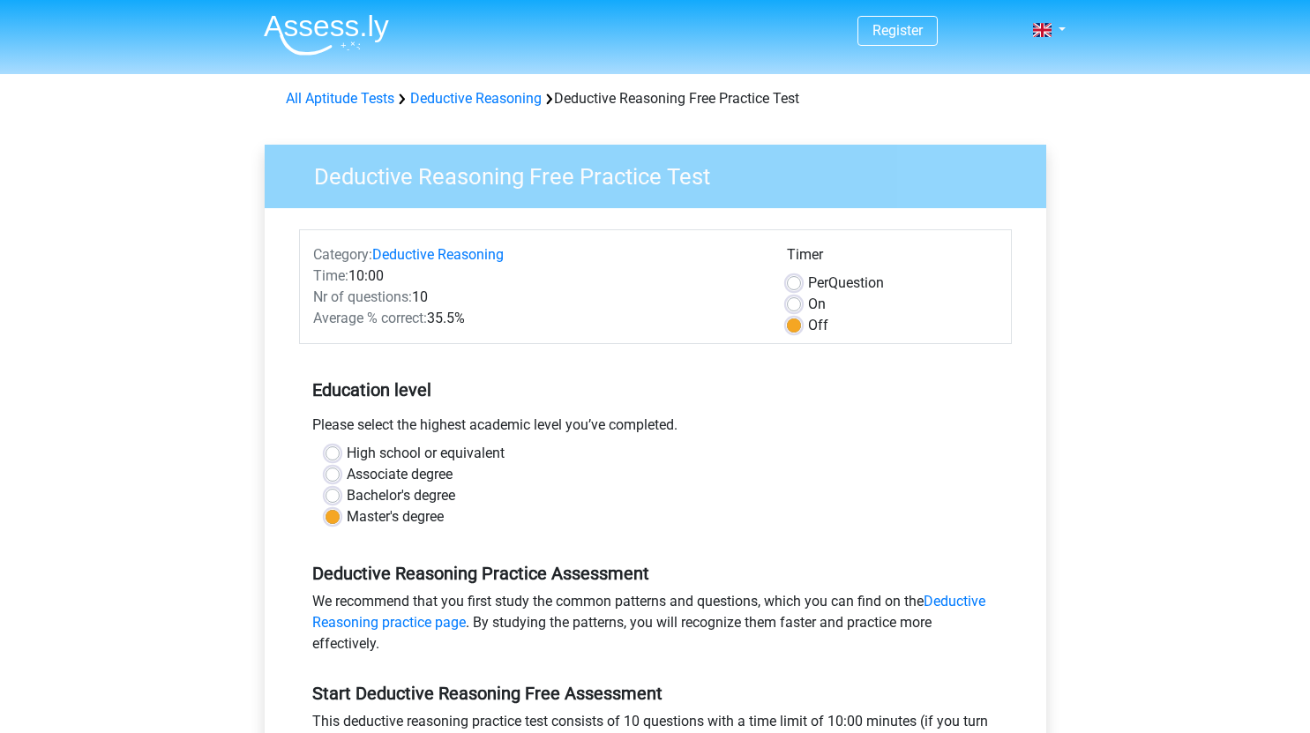
scroll to position [169, 0]
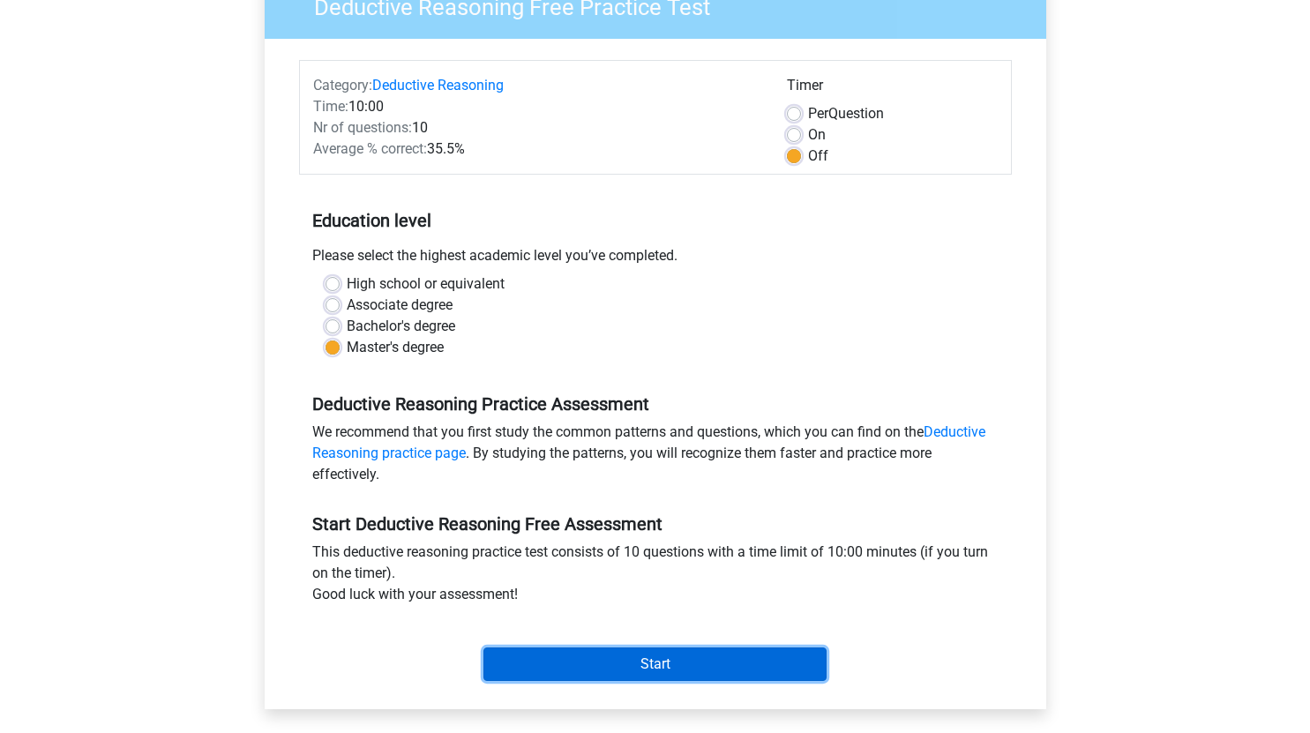
click at [658, 673] on input "Start" at bounding box center [654, 664] width 343 height 34
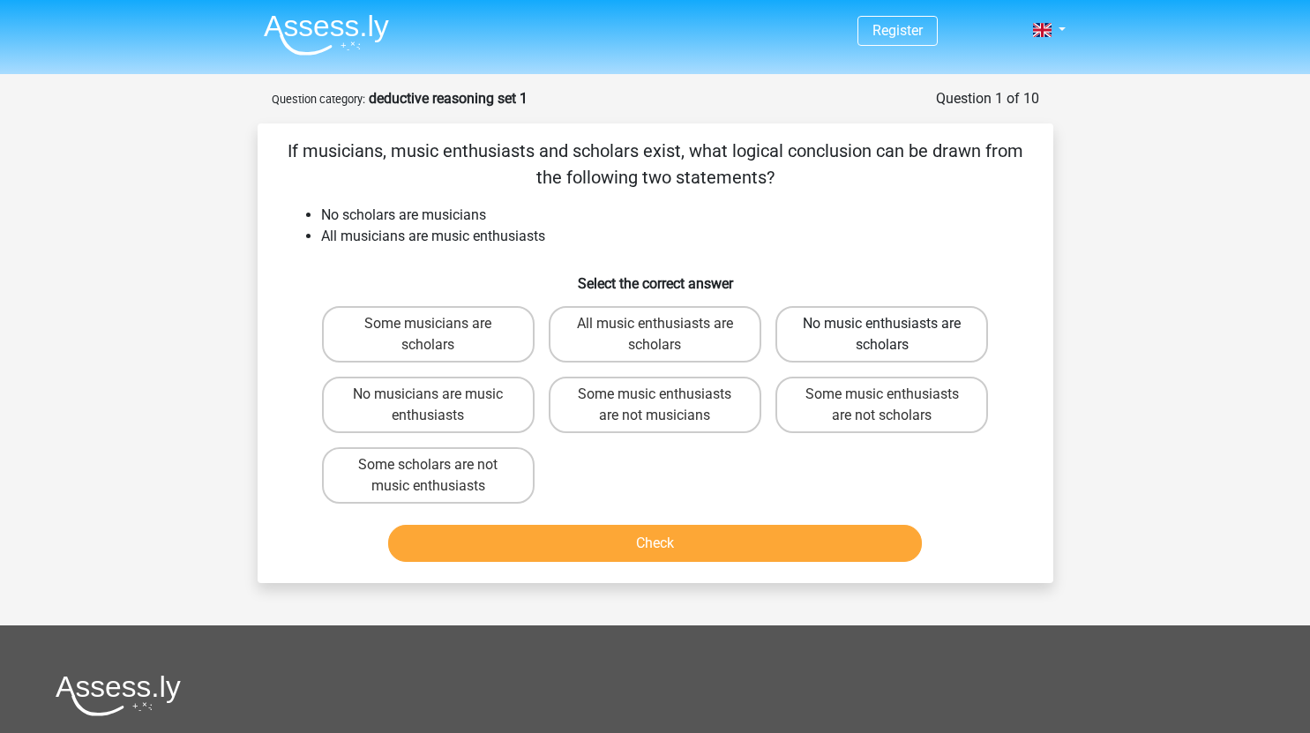
click at [894, 344] on label "No music enthusiasts are scholars" at bounding box center [881, 334] width 213 height 56
click at [893, 335] on input "No music enthusiasts are scholars" at bounding box center [887, 329] width 11 height 11
radio input "true"
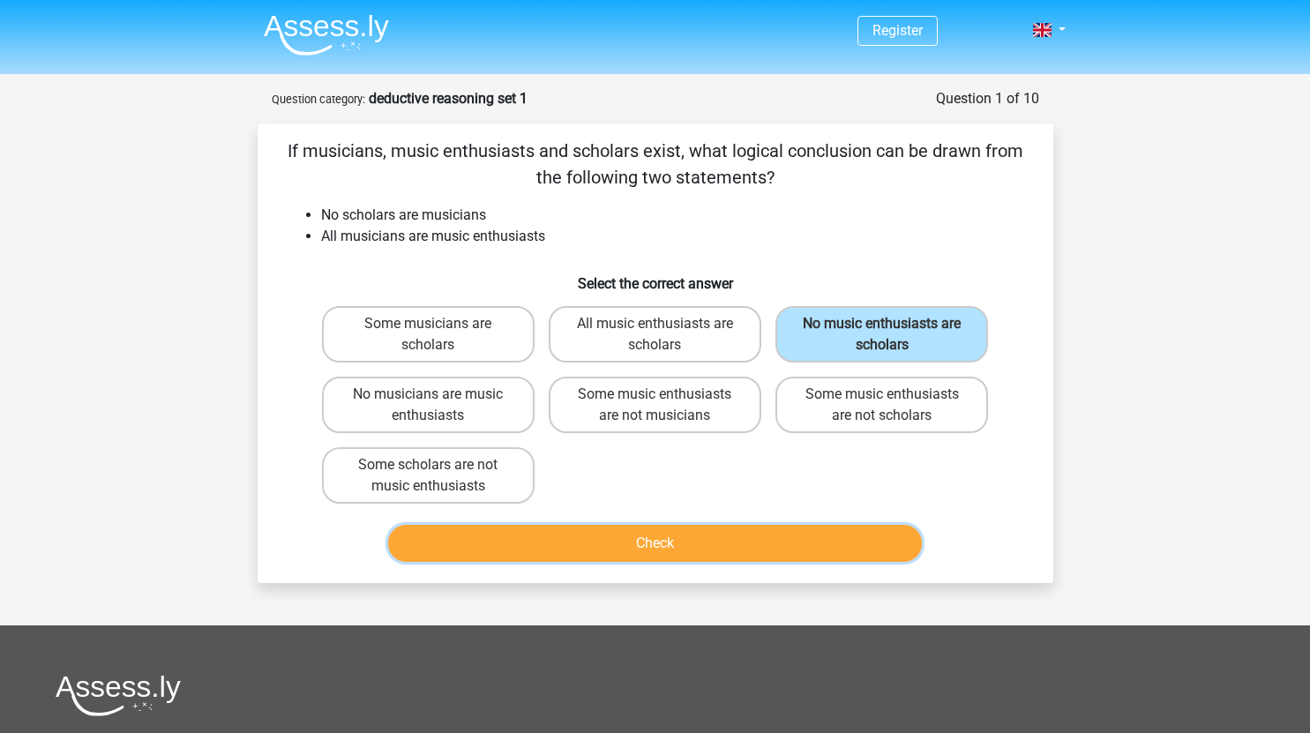
click at [747, 535] on button "Check" at bounding box center [655, 543] width 534 height 37
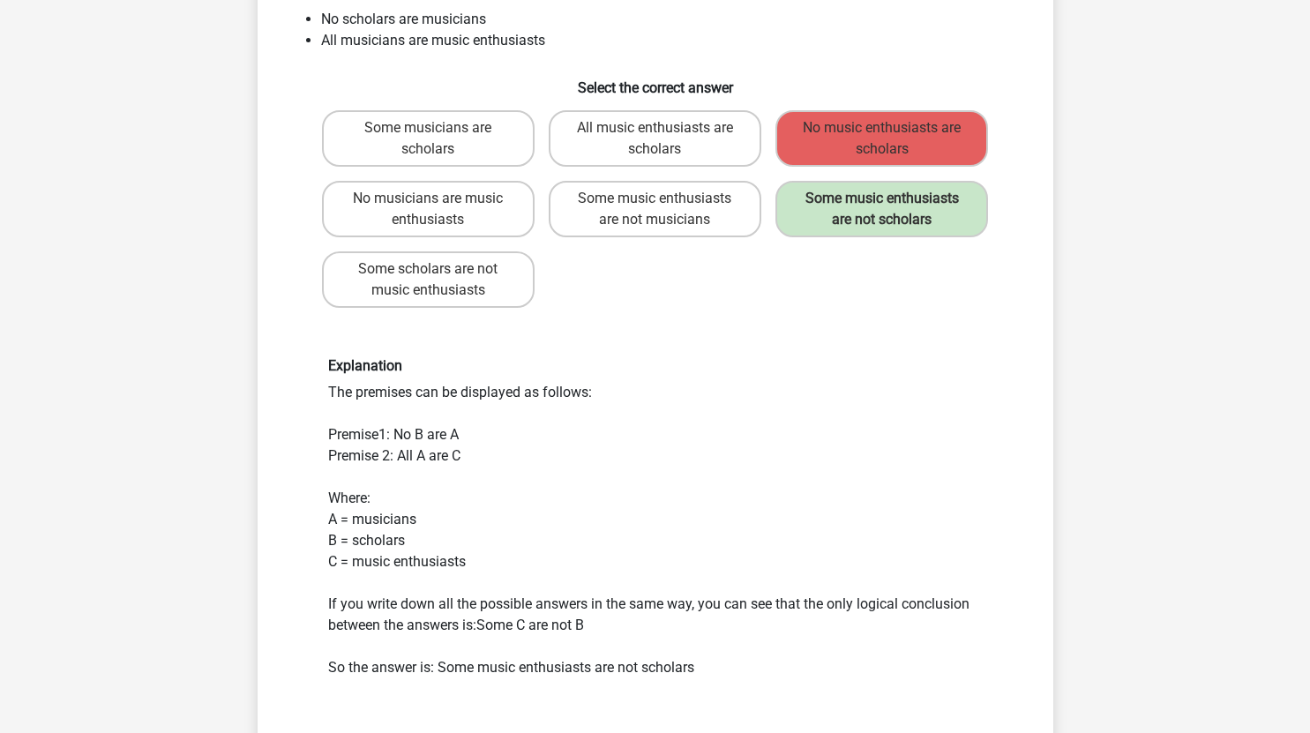
scroll to position [176, 0]
